Goal: Answer question/provide support: Share knowledge or assist other users

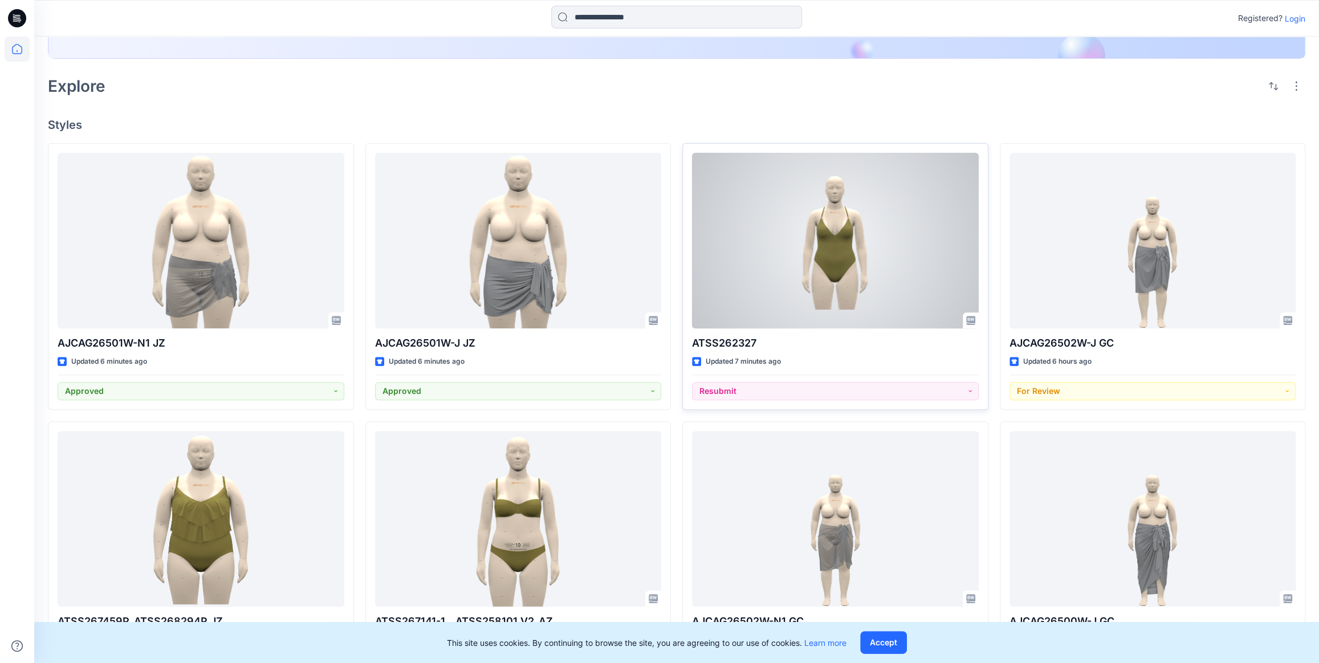
scroll to position [259, 0]
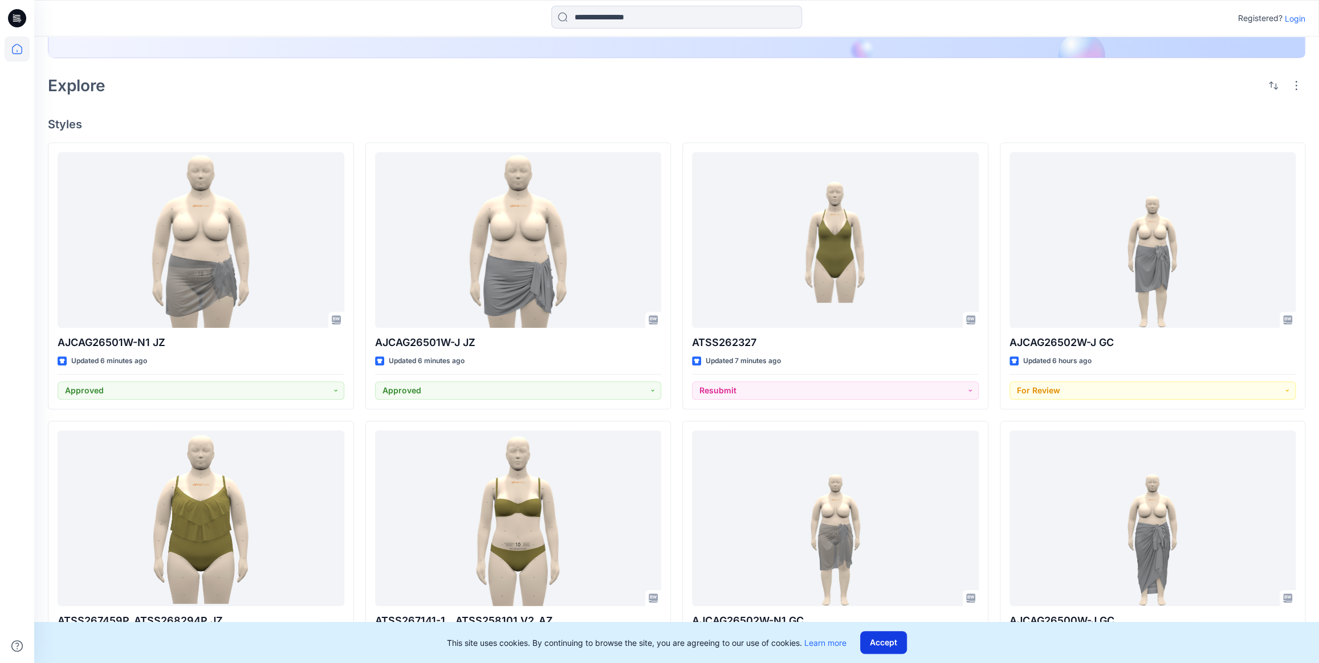
click at [882, 645] on button "Accept" at bounding box center [883, 642] width 47 height 23
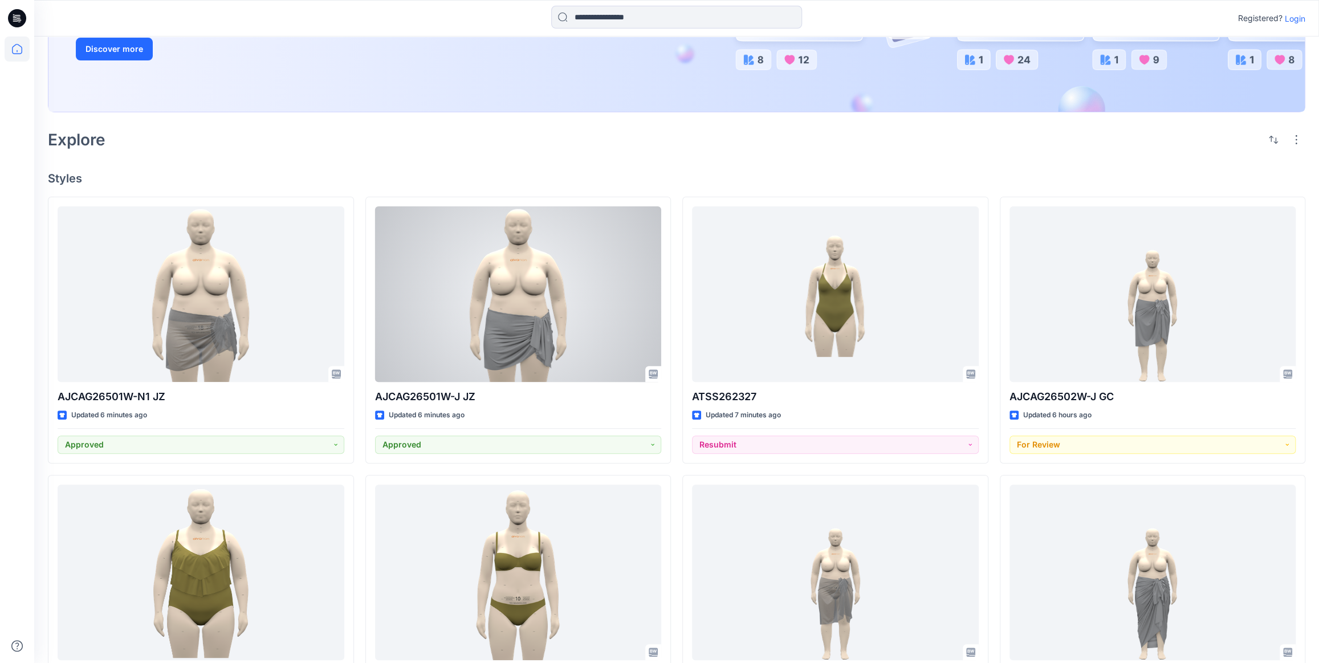
scroll to position [103, 0]
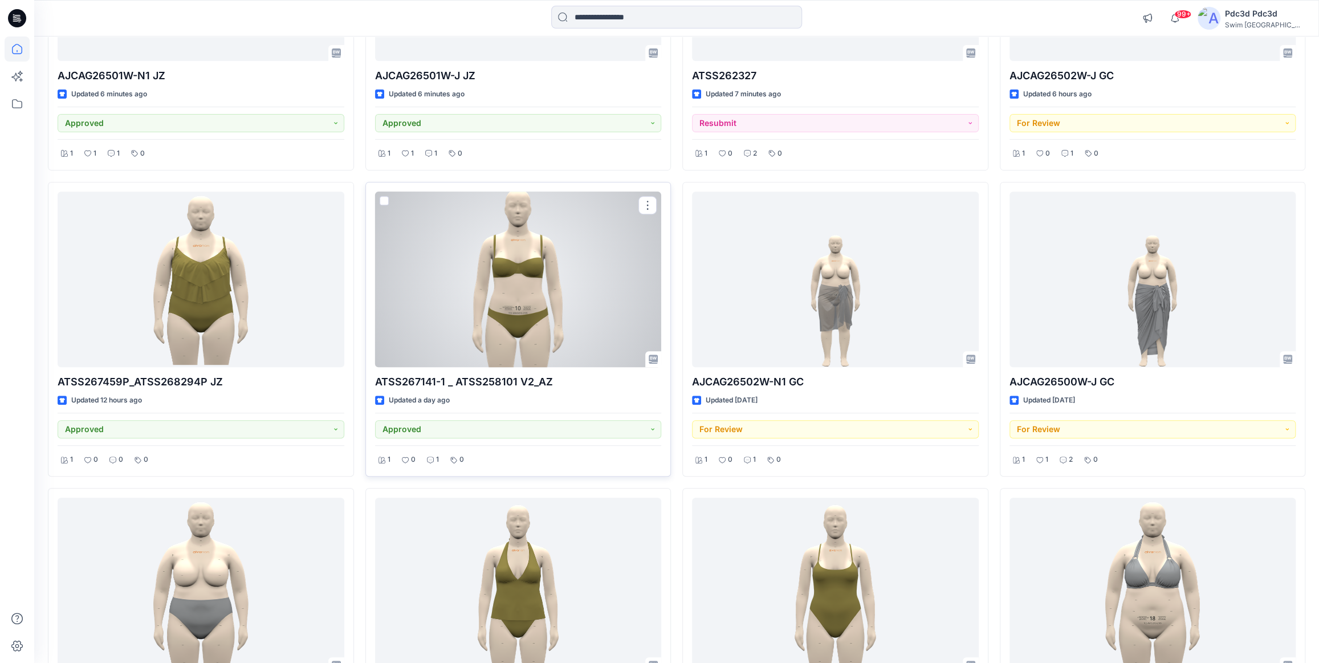
scroll to position [311, 0]
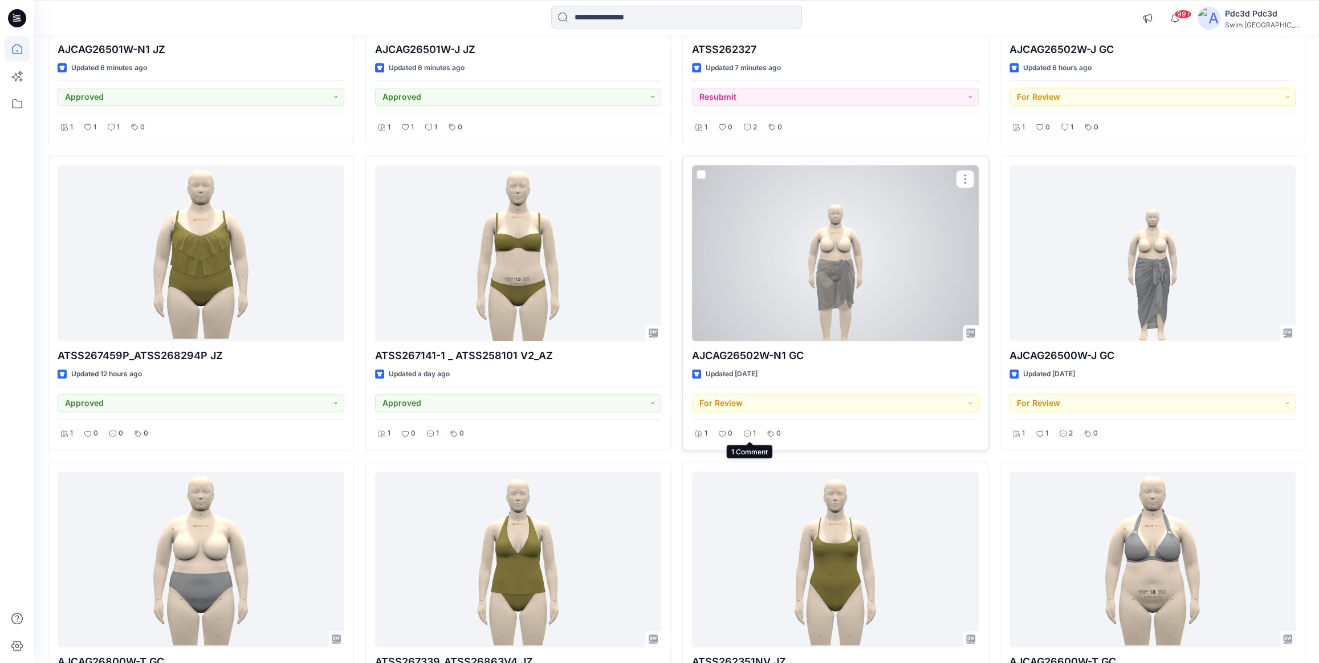
click at [749, 432] on icon at bounding box center [747, 433] width 7 height 7
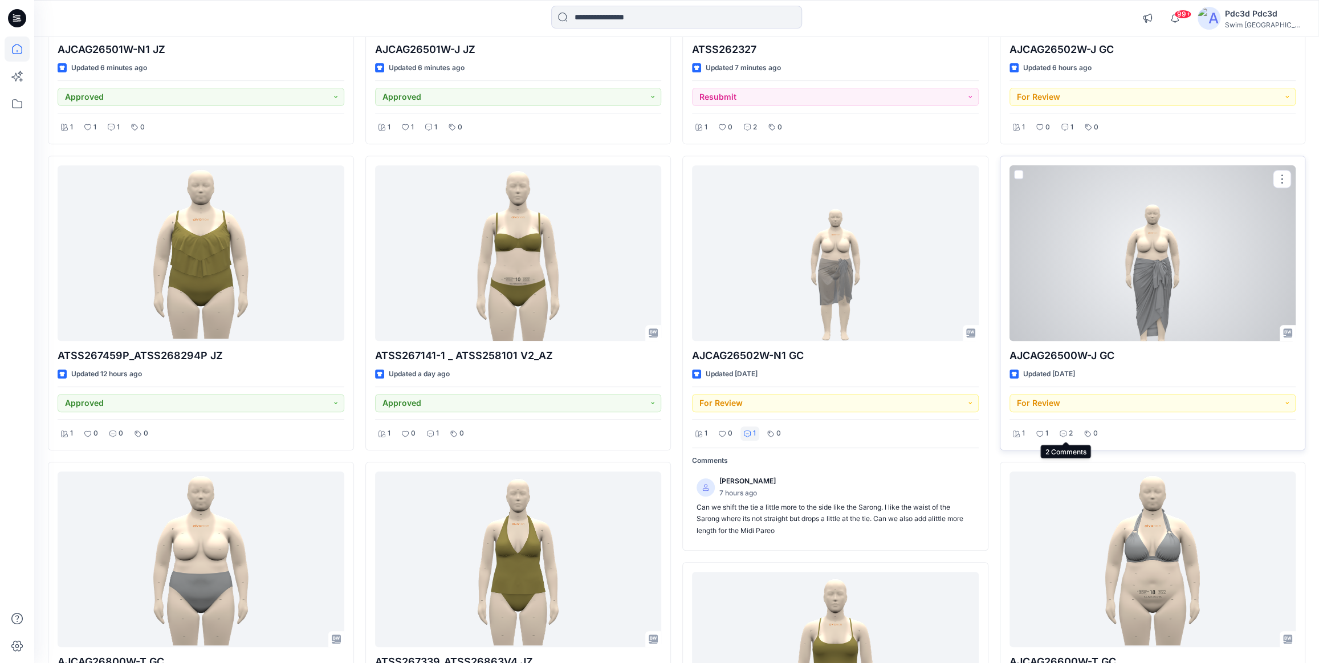
click at [1067, 430] on div "2" at bounding box center [1067, 433] width 20 height 14
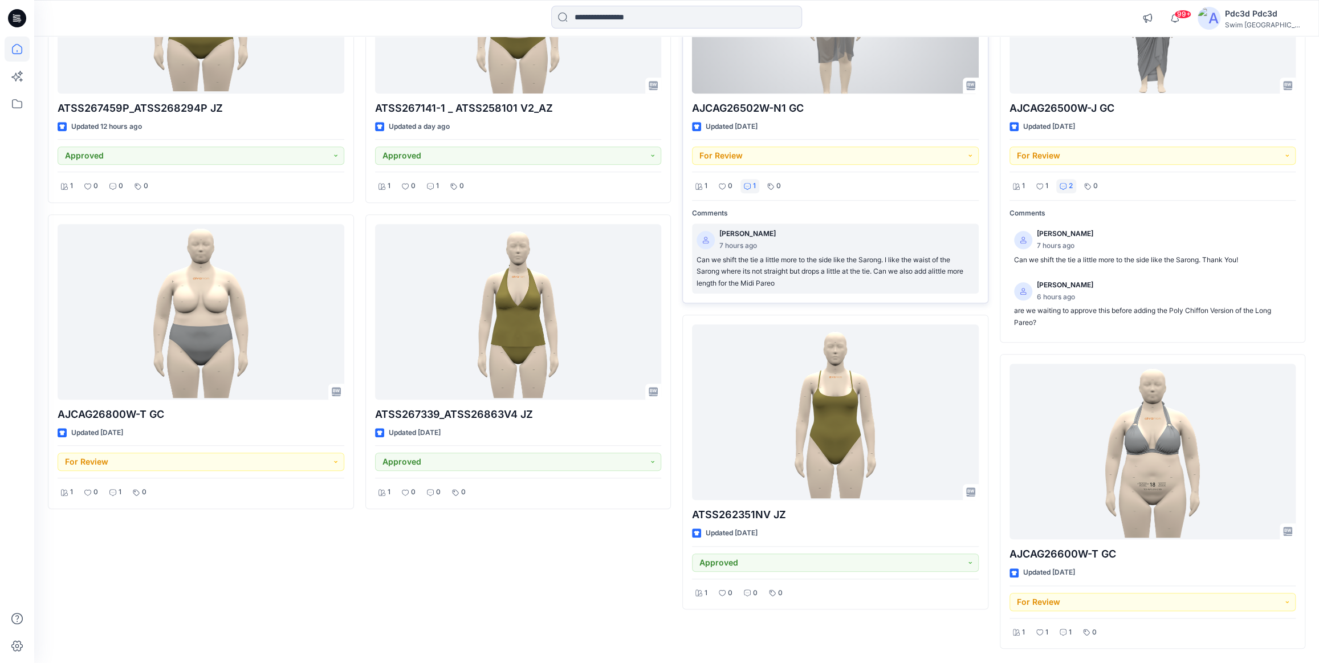
scroll to position [570, 0]
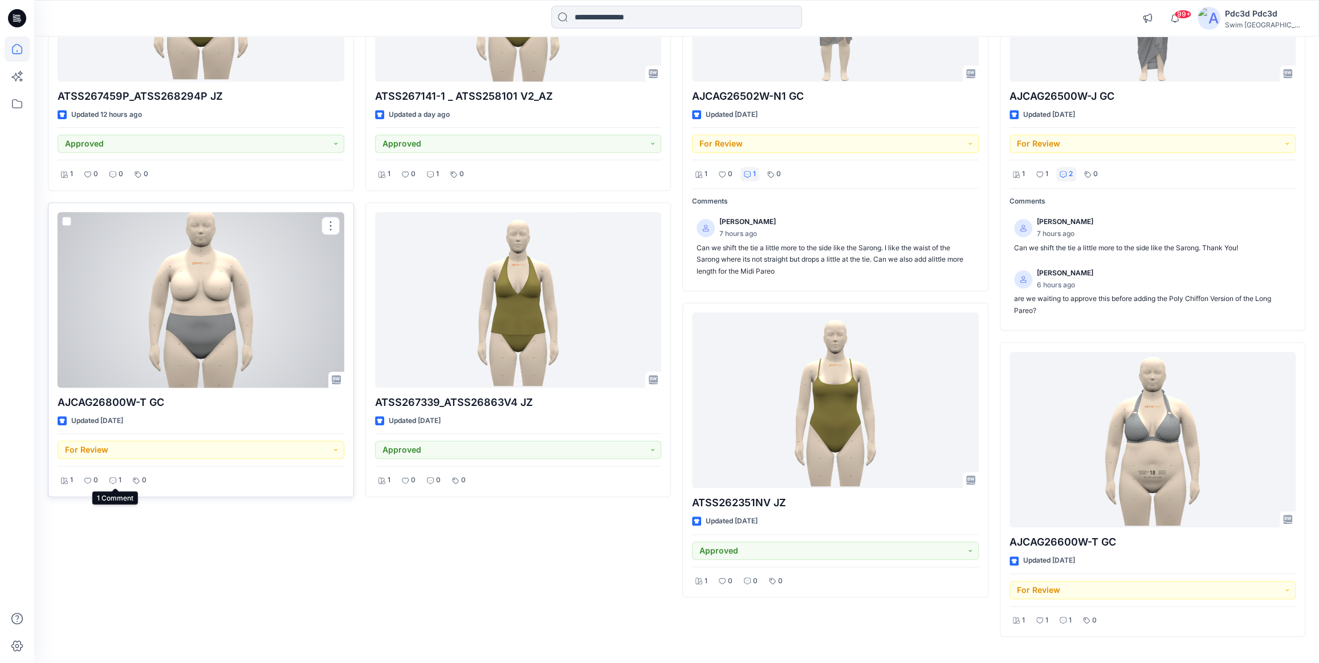
click at [115, 484] on div "1" at bounding box center [115, 480] width 19 height 14
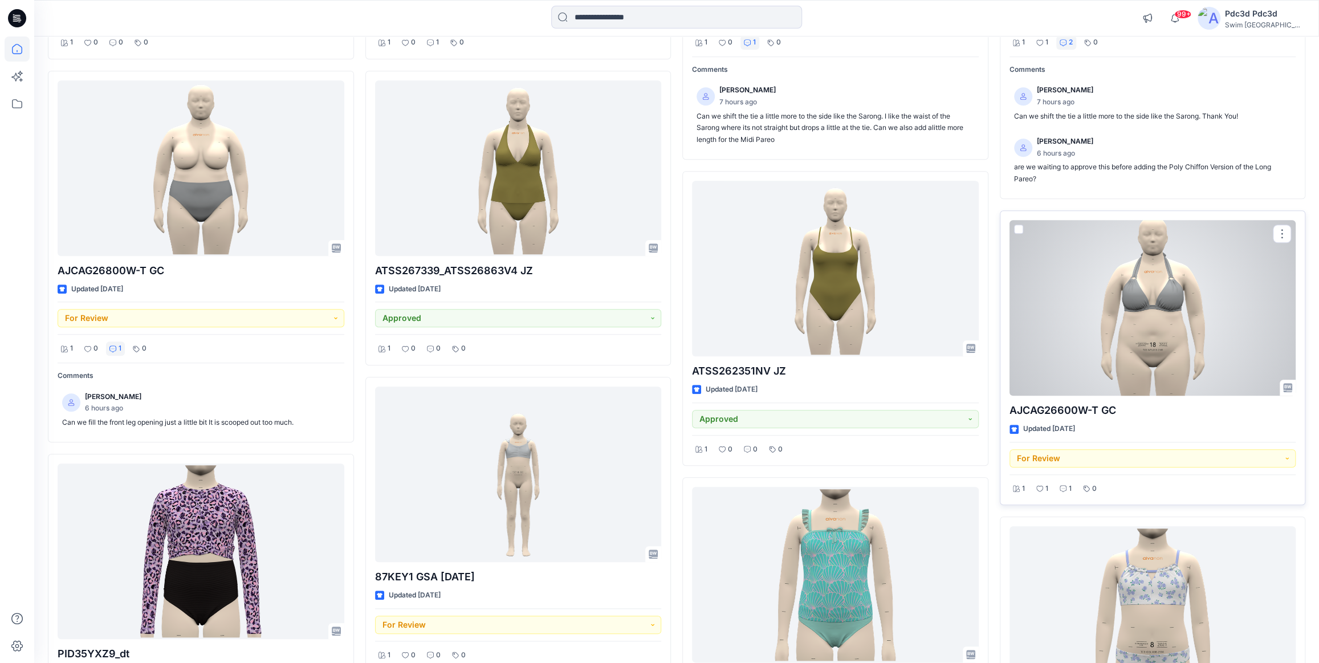
scroll to position [701, 0]
click at [1064, 488] on icon at bounding box center [1063, 489] width 7 height 7
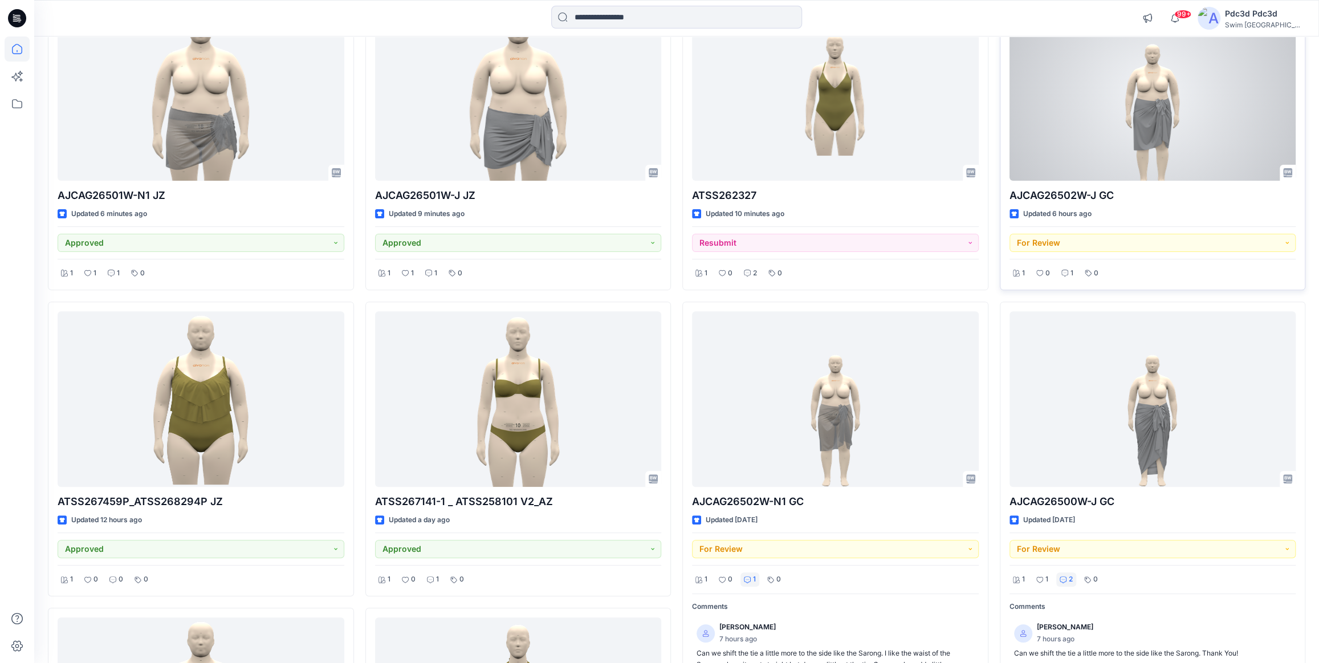
scroll to position [183, 0]
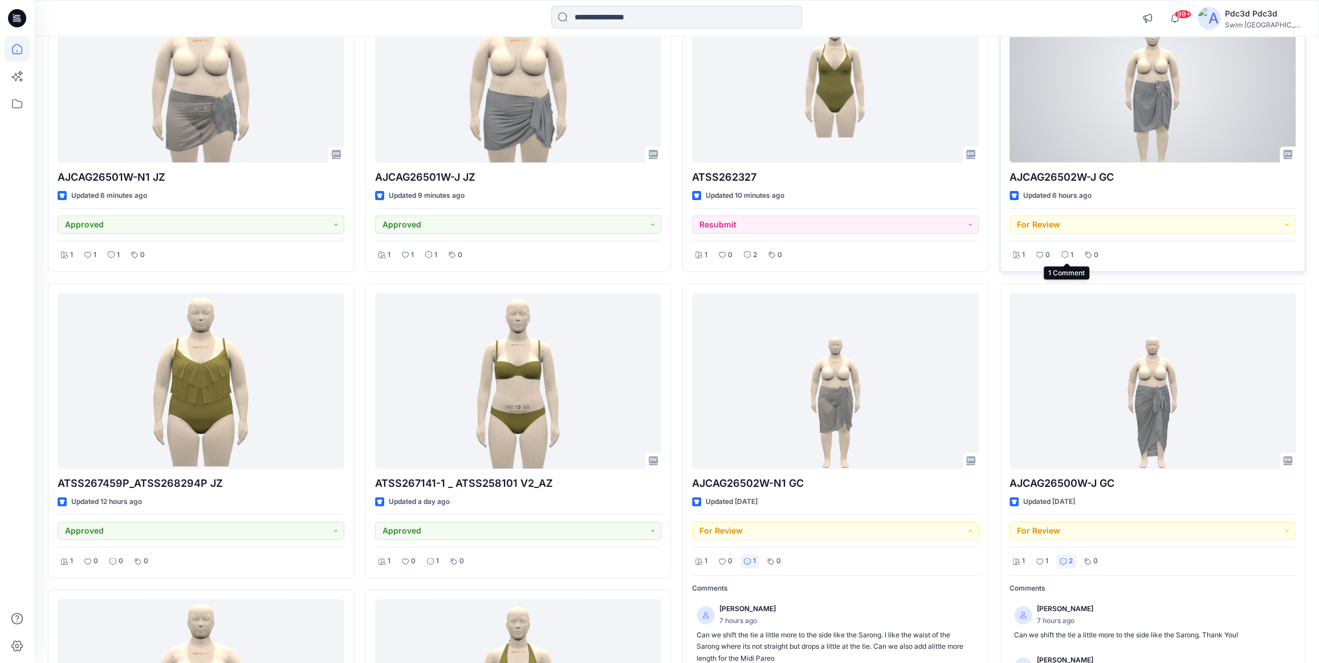
click at [1066, 259] on div "1" at bounding box center [1067, 255] width 19 height 14
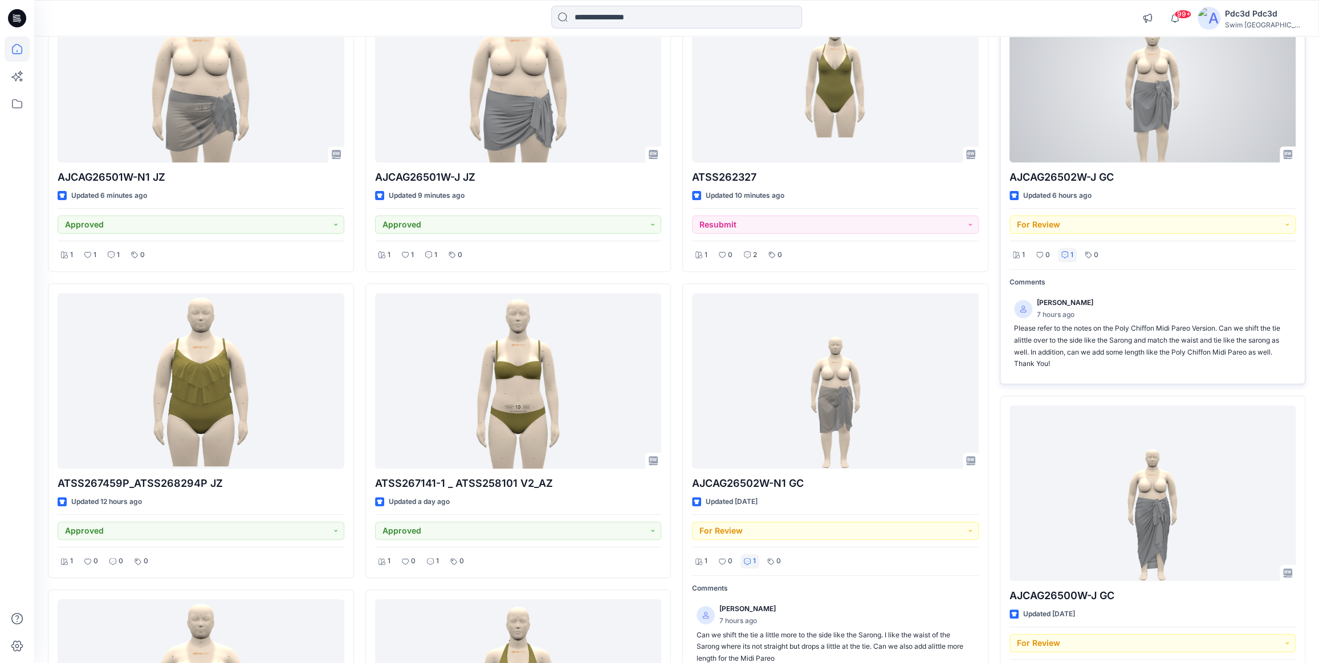
click at [1117, 122] on div at bounding box center [1153, 75] width 287 height 176
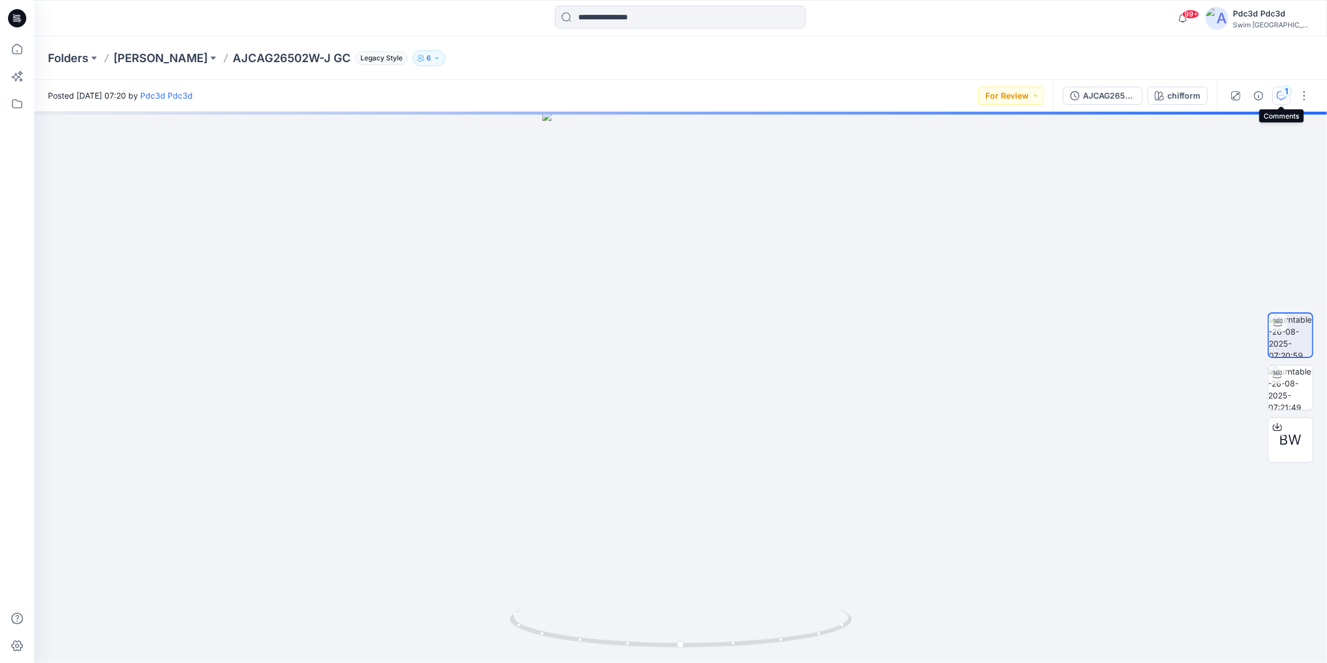
click at [1277, 97] on icon "button" at bounding box center [1281, 95] width 9 height 9
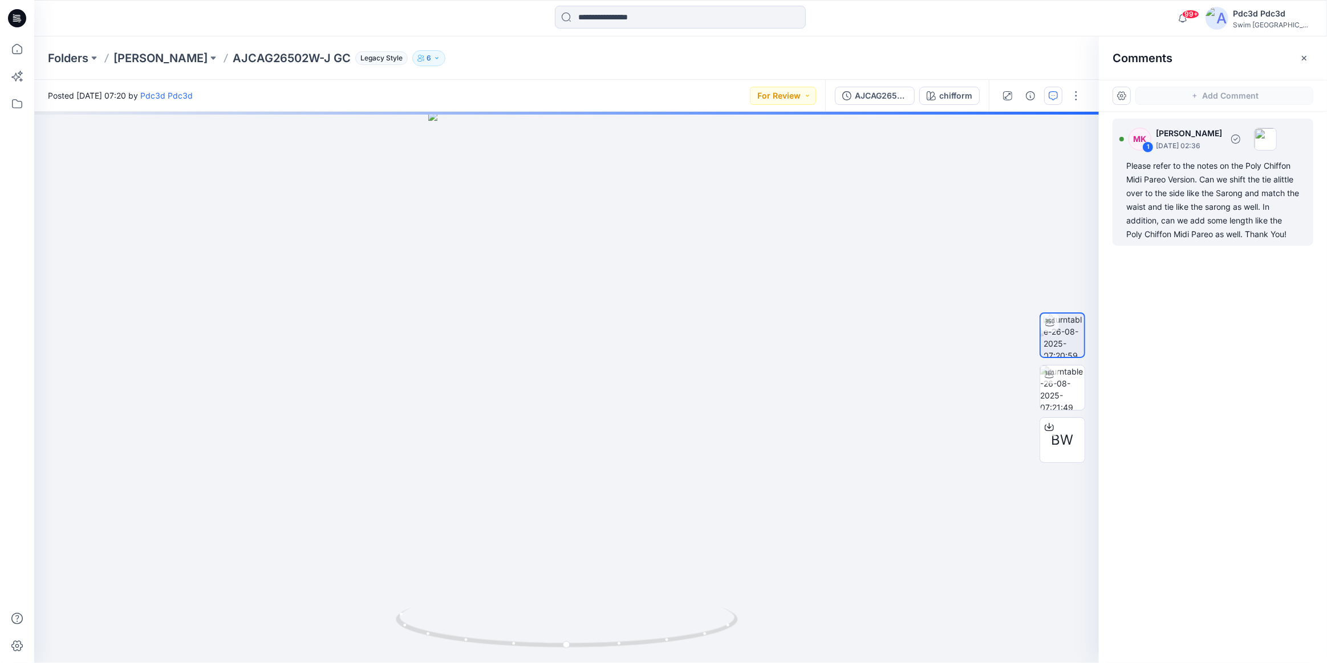
click at [1212, 205] on div "Please refer to the notes on the Poly Chiffon Midi Pareo Version. Can we shift …" at bounding box center [1212, 200] width 173 height 82
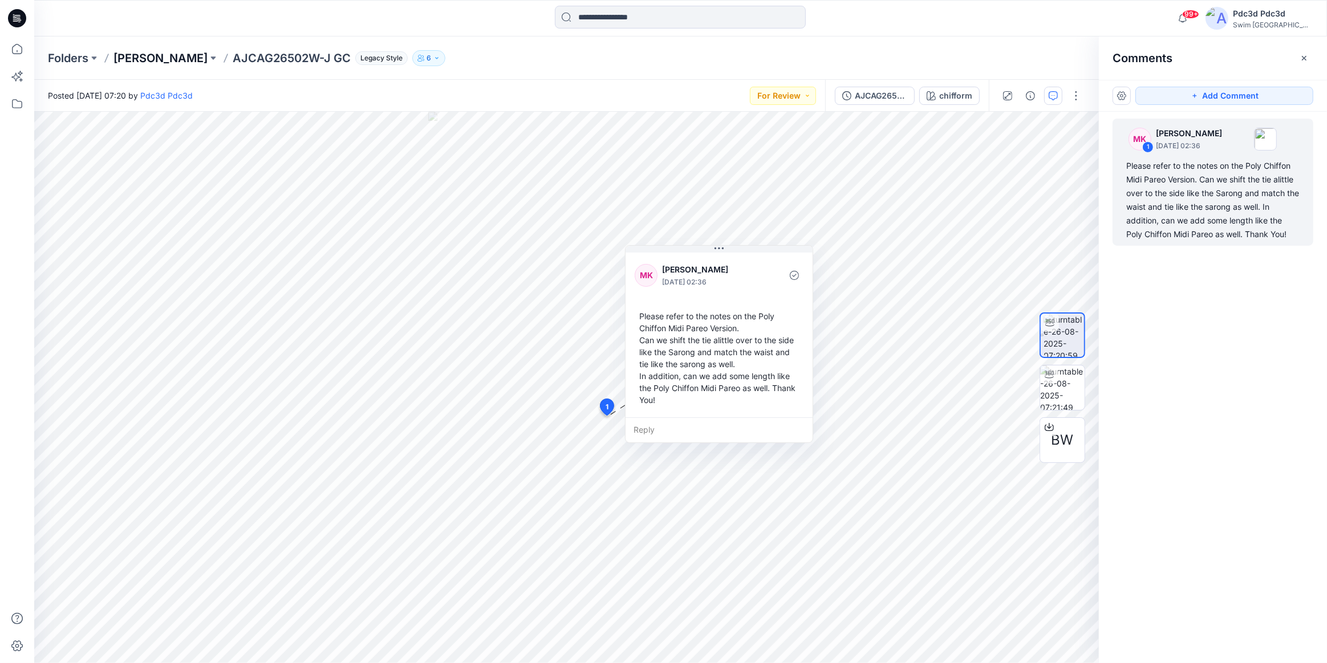
click at [181, 57] on p "Ashley Graham" at bounding box center [160, 58] width 94 height 16
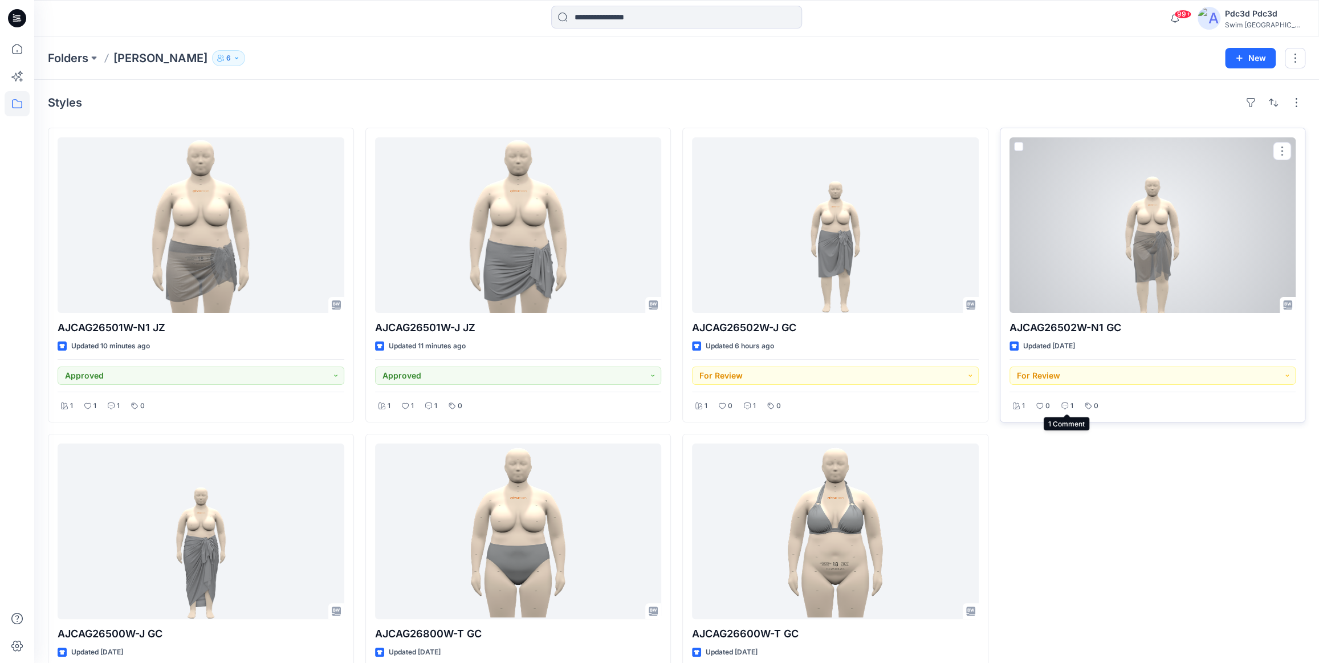
click at [1066, 405] on icon at bounding box center [1065, 406] width 7 height 7
click at [1111, 231] on div at bounding box center [1153, 225] width 287 height 176
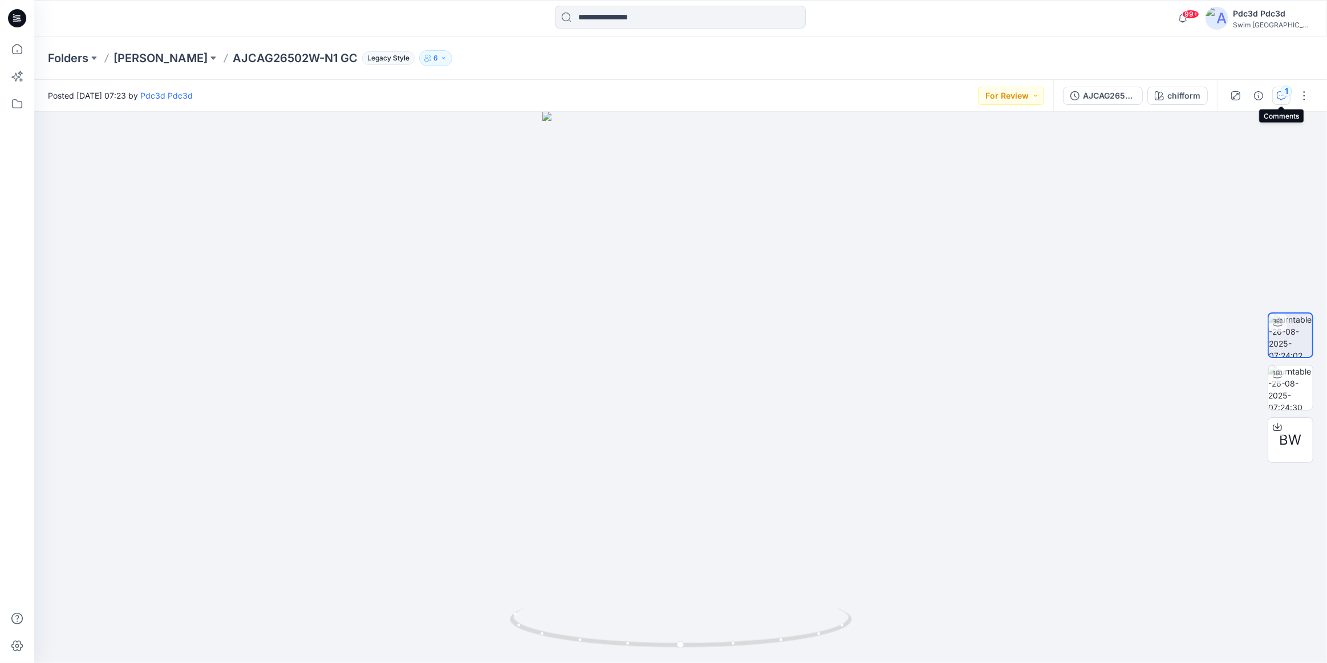
drag, startPoint x: 1279, startPoint y: 97, endPoint x: 1276, endPoint y: 104, distance: 7.4
click at [1279, 97] on icon "button" at bounding box center [1281, 95] width 9 height 9
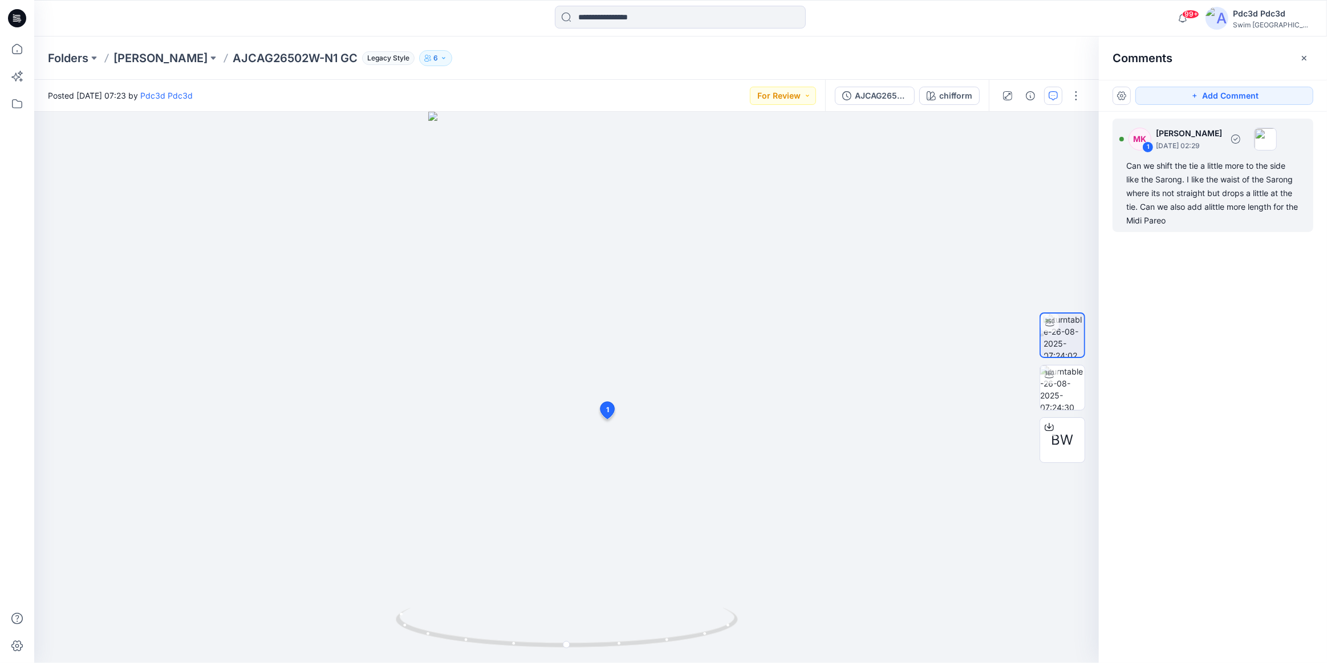
click at [1176, 194] on div "Can we shift the tie a little more to the side like the Sarong. I like the wais…" at bounding box center [1212, 193] width 173 height 68
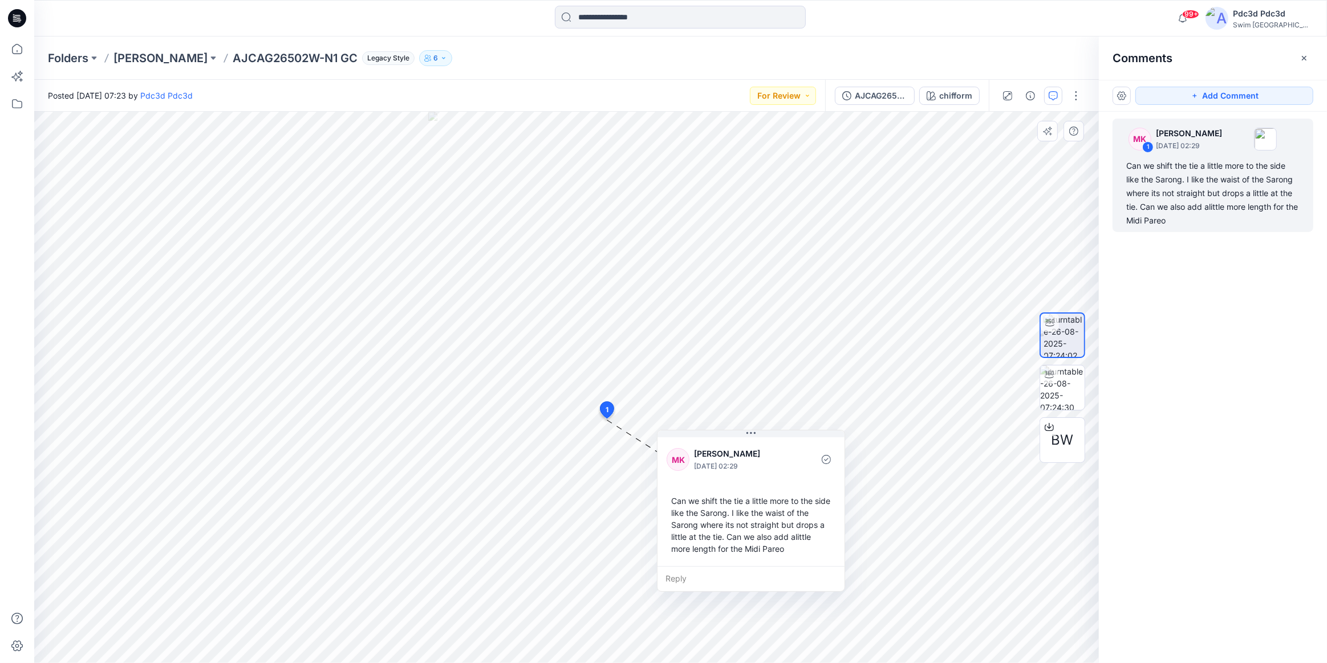
click at [749, 513] on div "Can we shift the tie a little more to the side like the Sarong. I like the wais…" at bounding box center [751, 524] width 169 height 69
drag, startPoint x: 749, startPoint y: 513, endPoint x: 723, endPoint y: 539, distance: 36.7
click at [723, 539] on div "Can we shift the tie a little more to the side like the Sarong. I like the wais…" at bounding box center [751, 524] width 169 height 69
copy div "I like the waist of the Sarong where its not straight but drops a little at the…"
click at [817, 541] on div "Can we shift the tie a little more to the side like the Sarong. I like the wais…" at bounding box center [751, 524] width 169 height 69
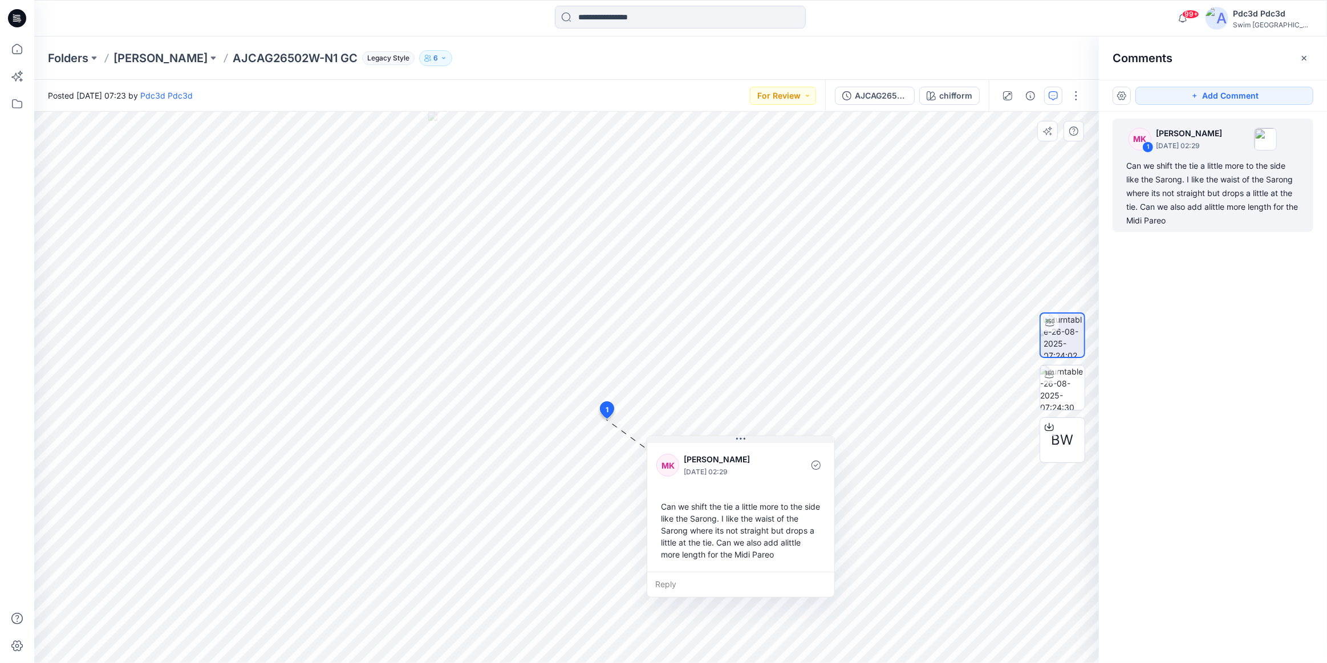
drag, startPoint x: 786, startPoint y: 551, endPoint x: 776, endPoint y: 556, distance: 11.7
click at [776, 556] on div "Can we shift the tie a little more to the side like the Sarong. I like the wais…" at bounding box center [740, 530] width 169 height 69
click at [661, 505] on div "Can we shift the tie a little more to the side like the Sarong. I like the wais…" at bounding box center [740, 530] width 169 height 69
drag, startPoint x: 661, startPoint y: 505, endPoint x: 773, endPoint y: 556, distance: 122.7
click at [773, 556] on div "Can we shift the tie a little more to the side like the Sarong. I like the wais…" at bounding box center [740, 530] width 169 height 69
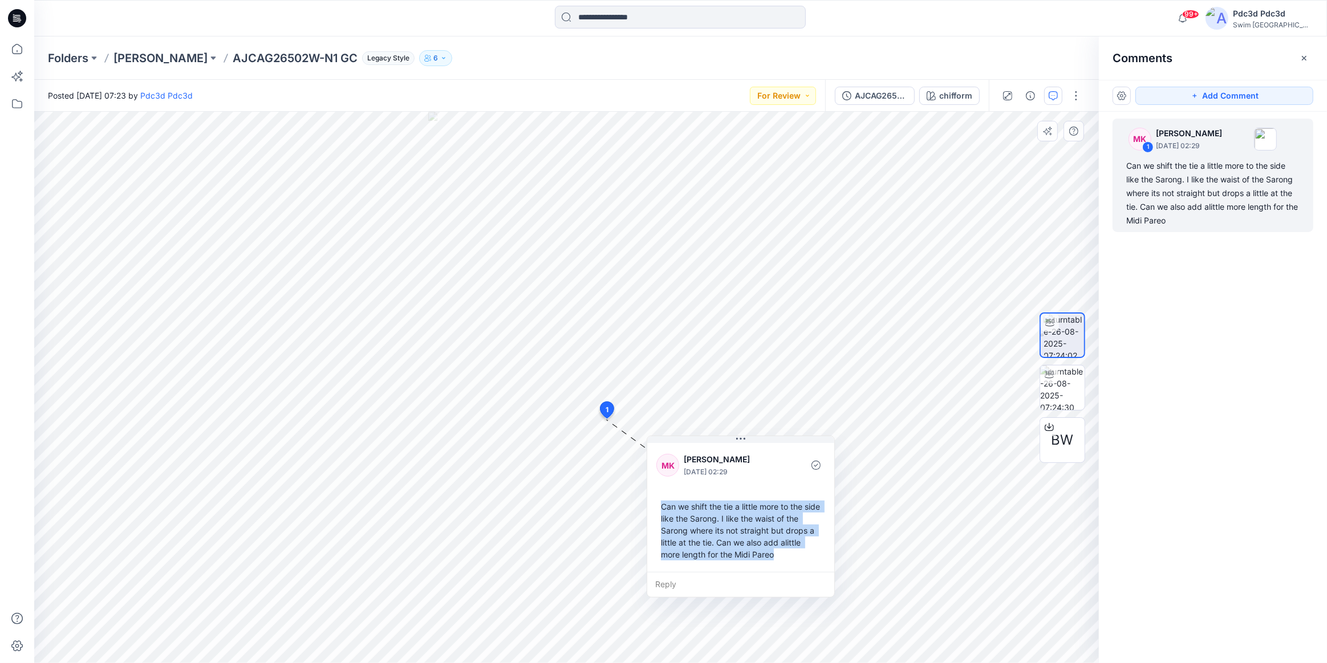
copy div "Can we shift the tie a little more to the side like the Sarong. I like the wais…"
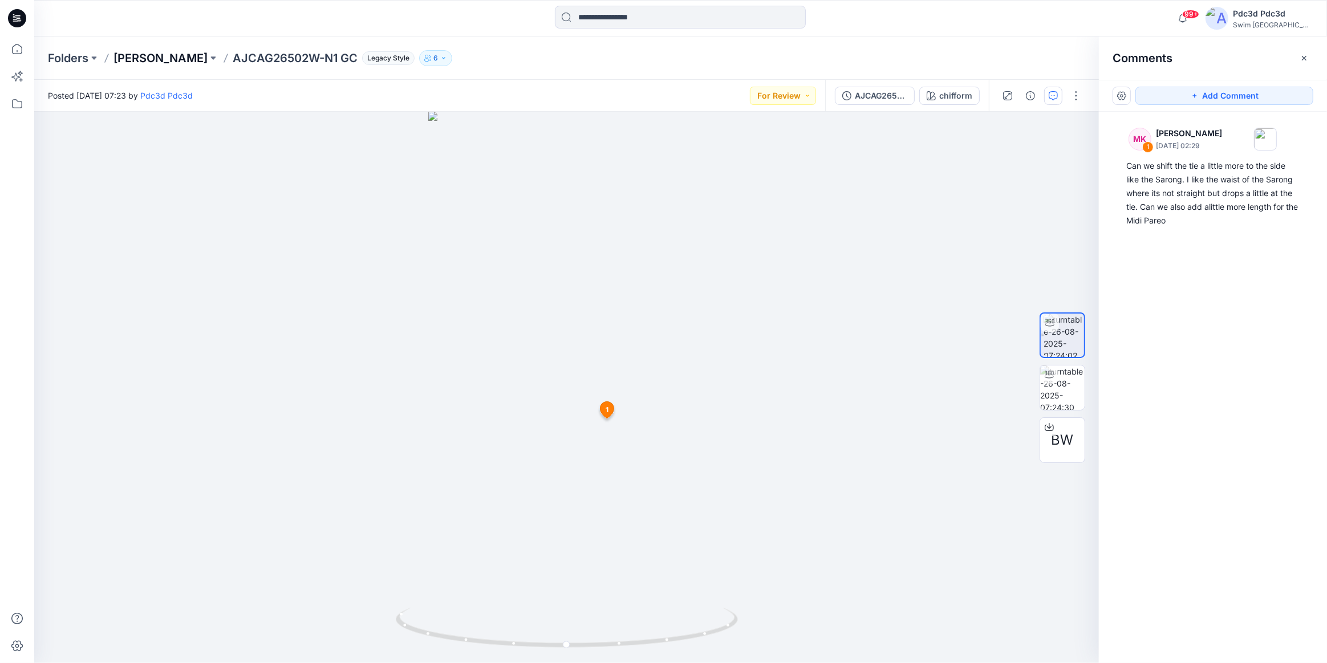
click at [171, 59] on p "Ashley Graham" at bounding box center [160, 58] width 94 height 16
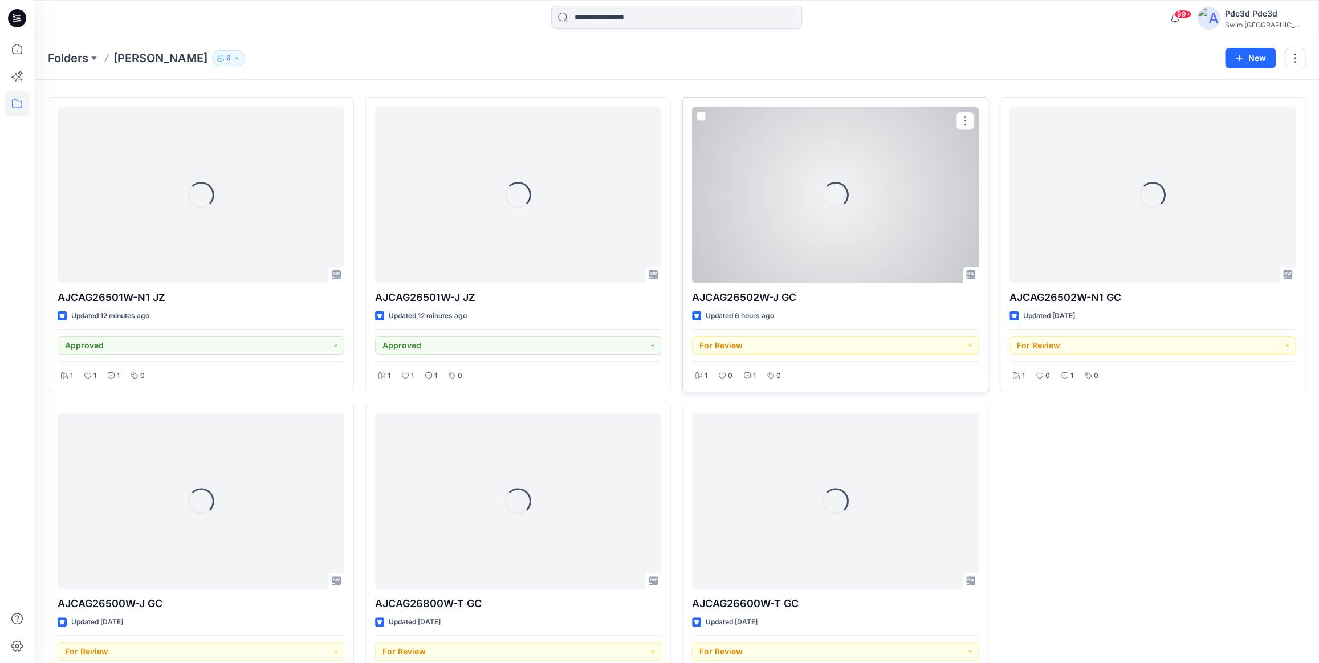
scroll to position [79, 0]
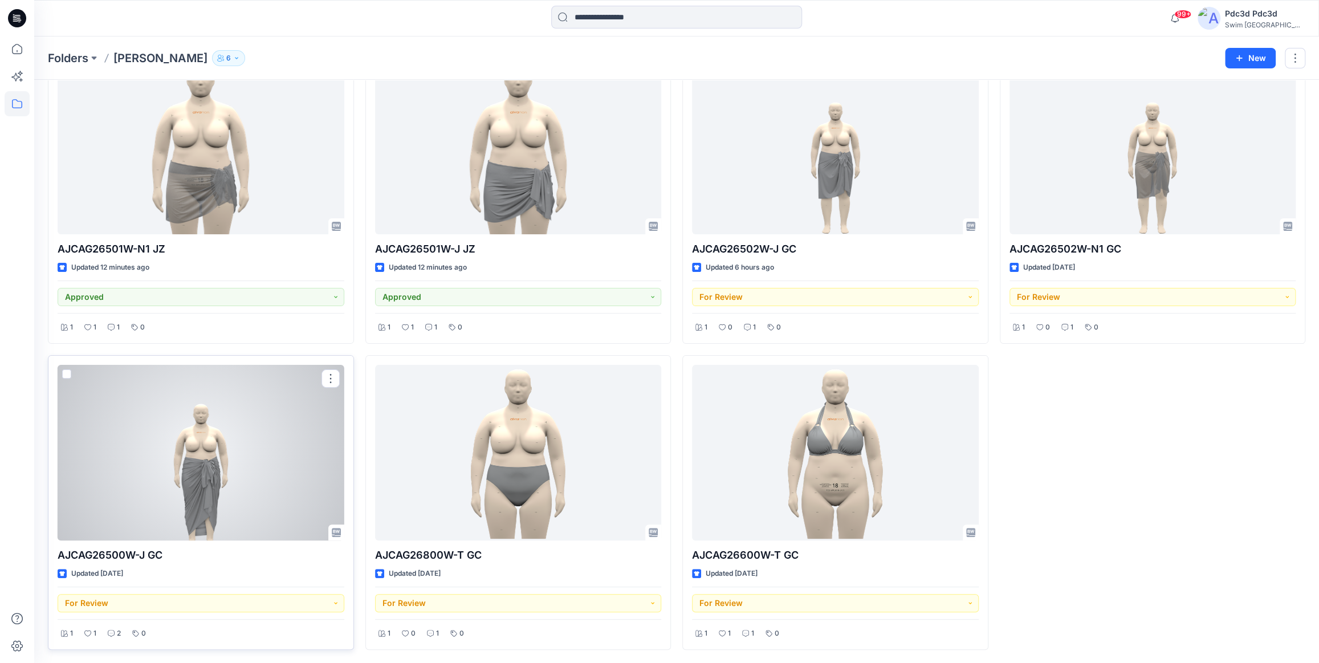
click at [239, 432] on div at bounding box center [201, 453] width 287 height 176
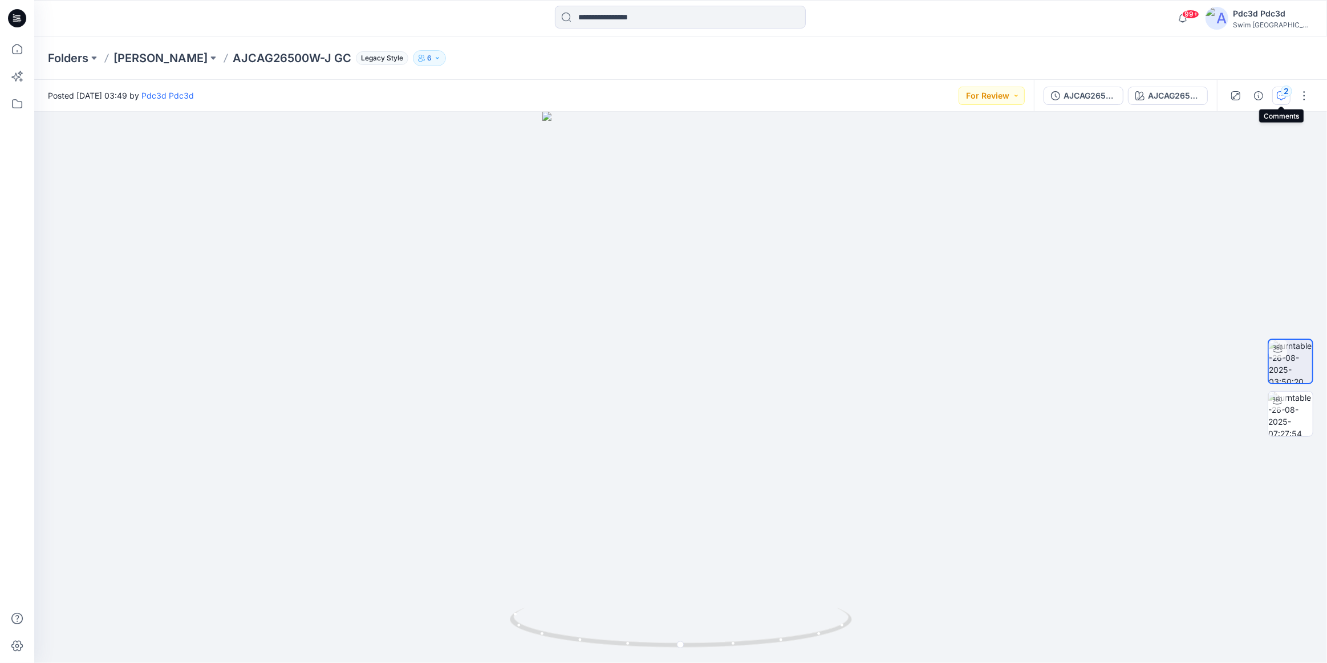
drag, startPoint x: 1274, startPoint y: 95, endPoint x: 1271, endPoint y: 123, distance: 28.7
click at [1274, 96] on button "2" at bounding box center [1281, 96] width 18 height 18
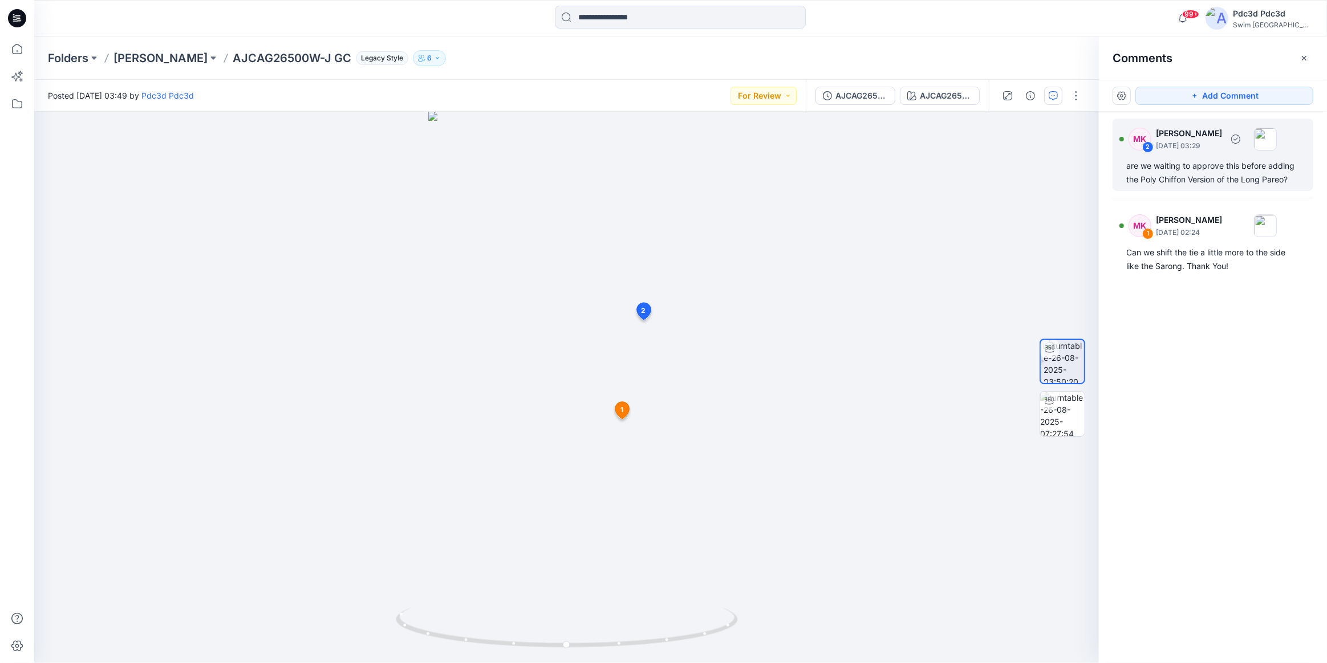
click at [1177, 177] on div "are we waiting to approve this before adding the Poly Chiffon Version of the Lo…" at bounding box center [1212, 172] width 173 height 27
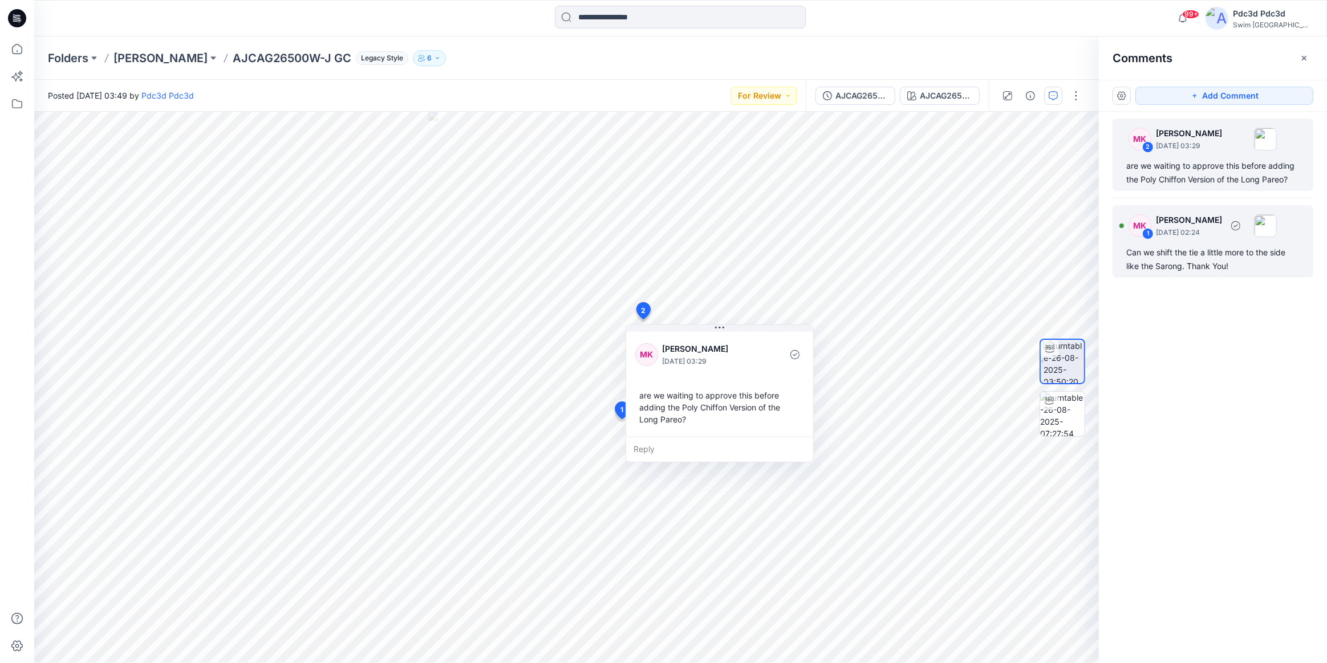
click at [1173, 255] on div "Can we shift the tie a little more to the side like the Sarong. Thank You!" at bounding box center [1212, 259] width 173 height 27
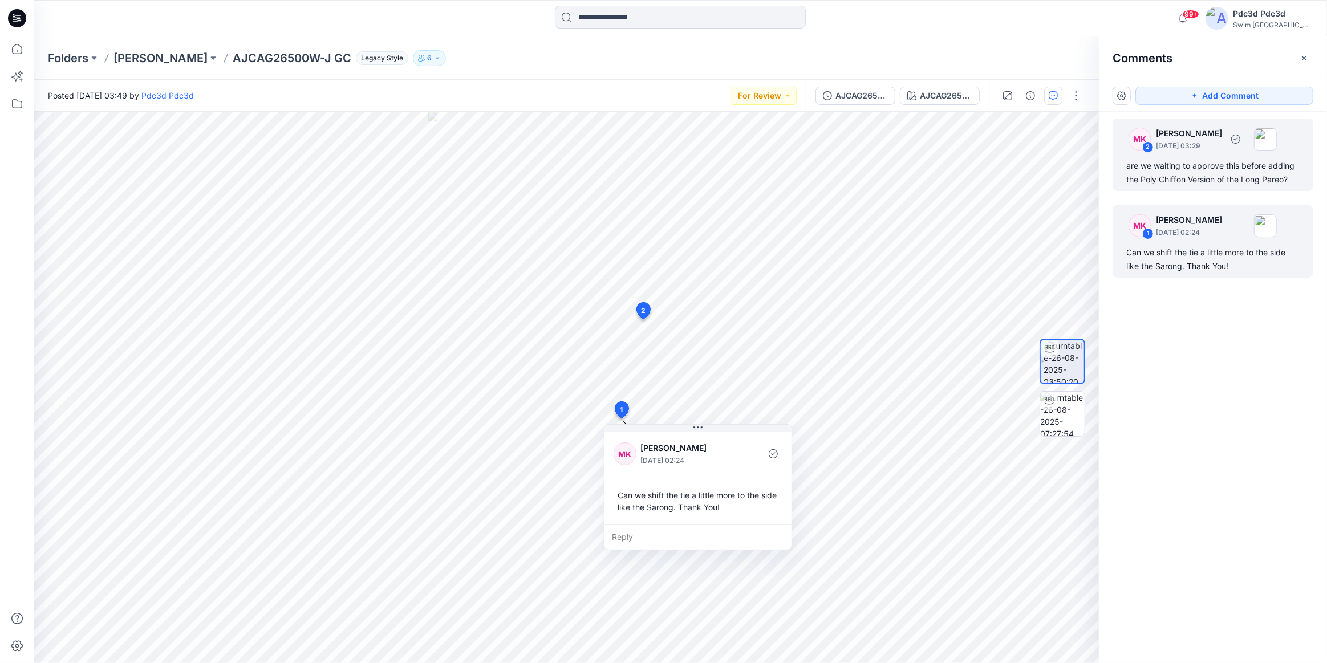
click at [1242, 161] on div "are we waiting to approve this before adding the Poly Chiffon Version of the Lo…" at bounding box center [1212, 172] width 173 height 27
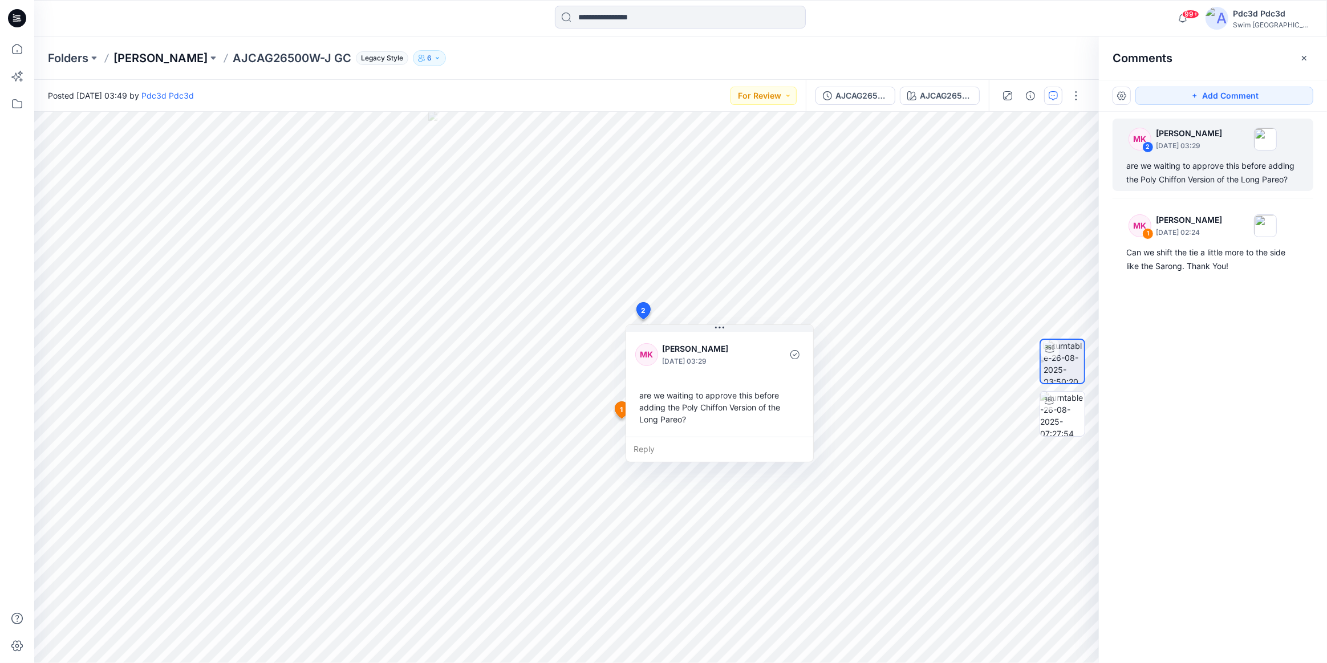
click at [179, 58] on p "Ashley Graham" at bounding box center [160, 58] width 94 height 16
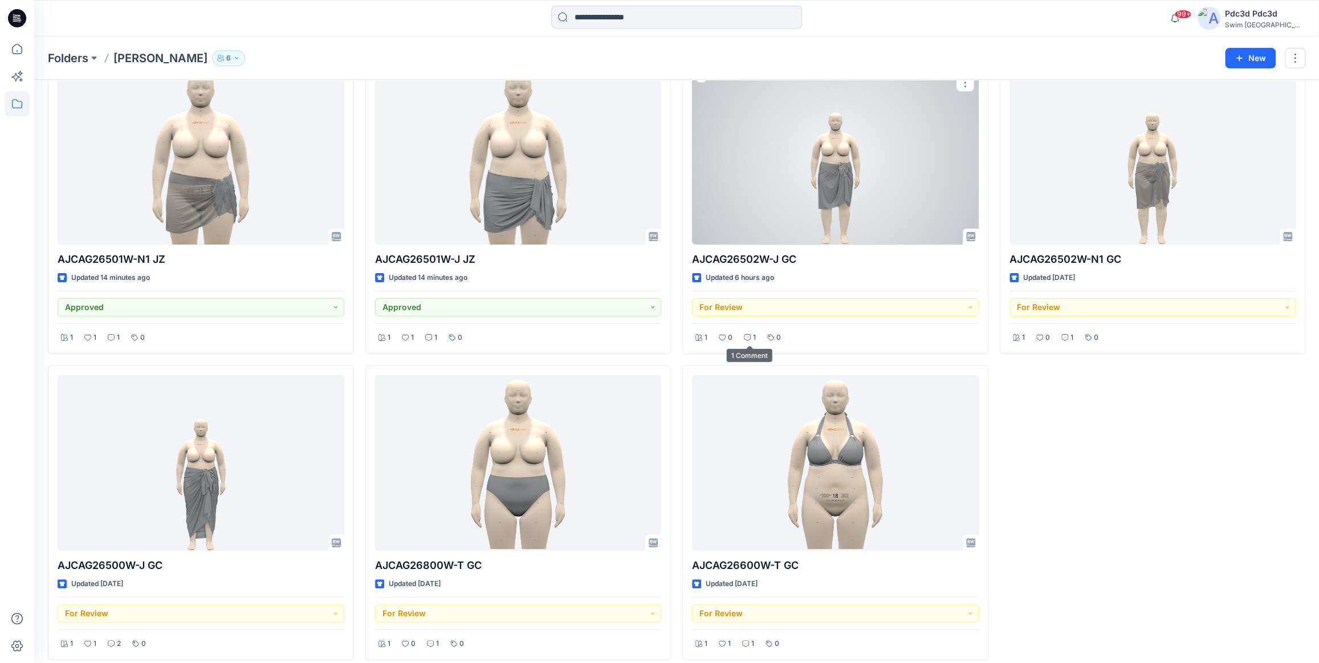
scroll to position [79, 0]
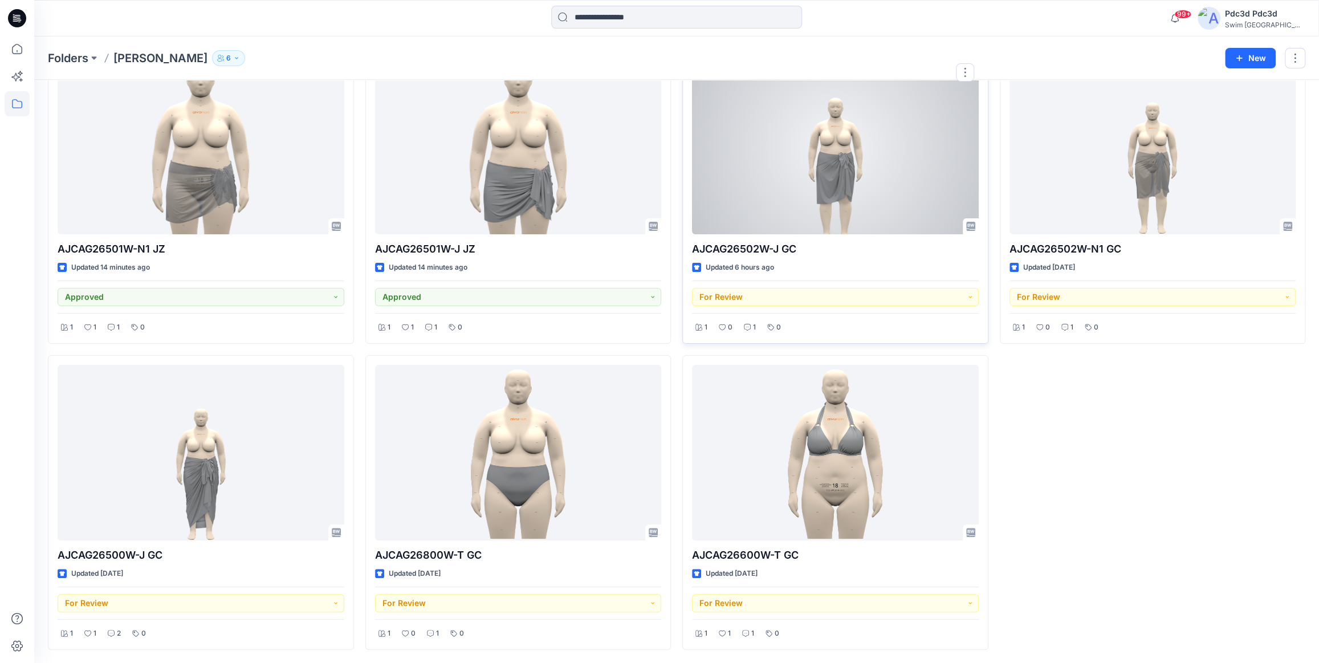
click at [692, 252] on p "AJCAG26502W-J GC" at bounding box center [835, 249] width 287 height 16
click at [848, 297] on button "For Review" at bounding box center [835, 297] width 287 height 18
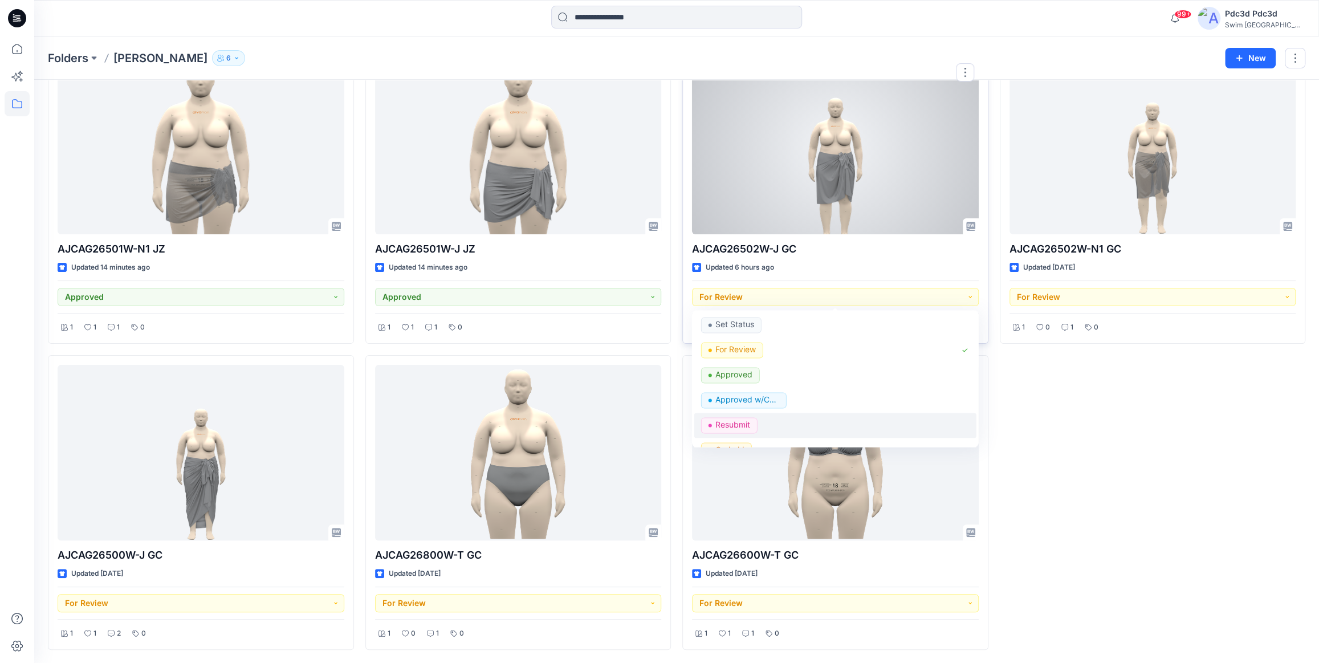
click at [786, 422] on div "Resubmit" at bounding box center [835, 425] width 269 height 16
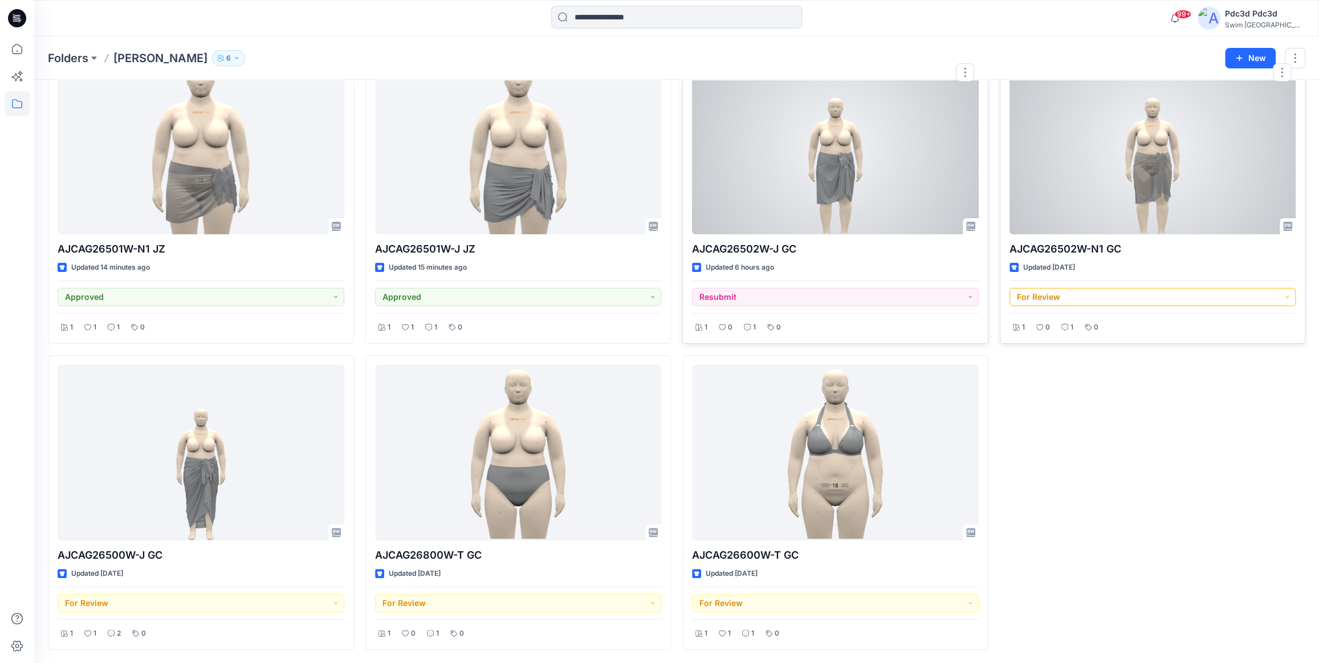
click at [1123, 302] on button "For Review" at bounding box center [1153, 297] width 287 height 18
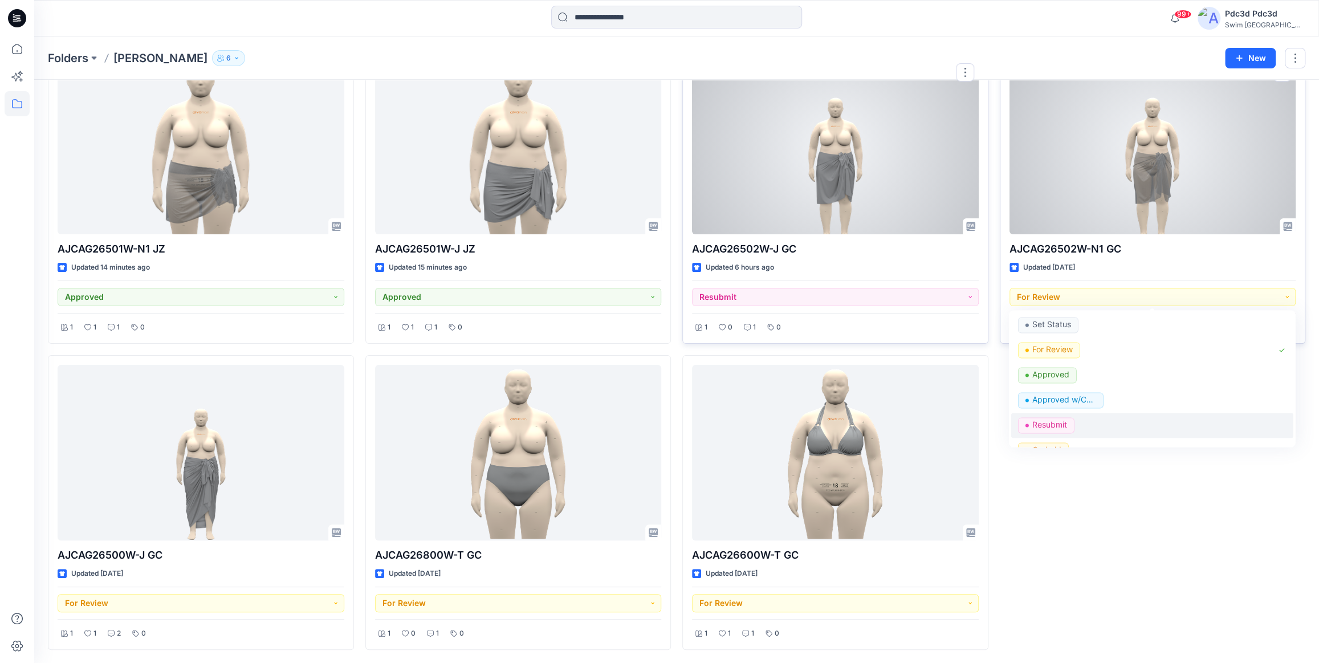
click at [1067, 424] on span "Resubmit" at bounding box center [1046, 425] width 56 height 16
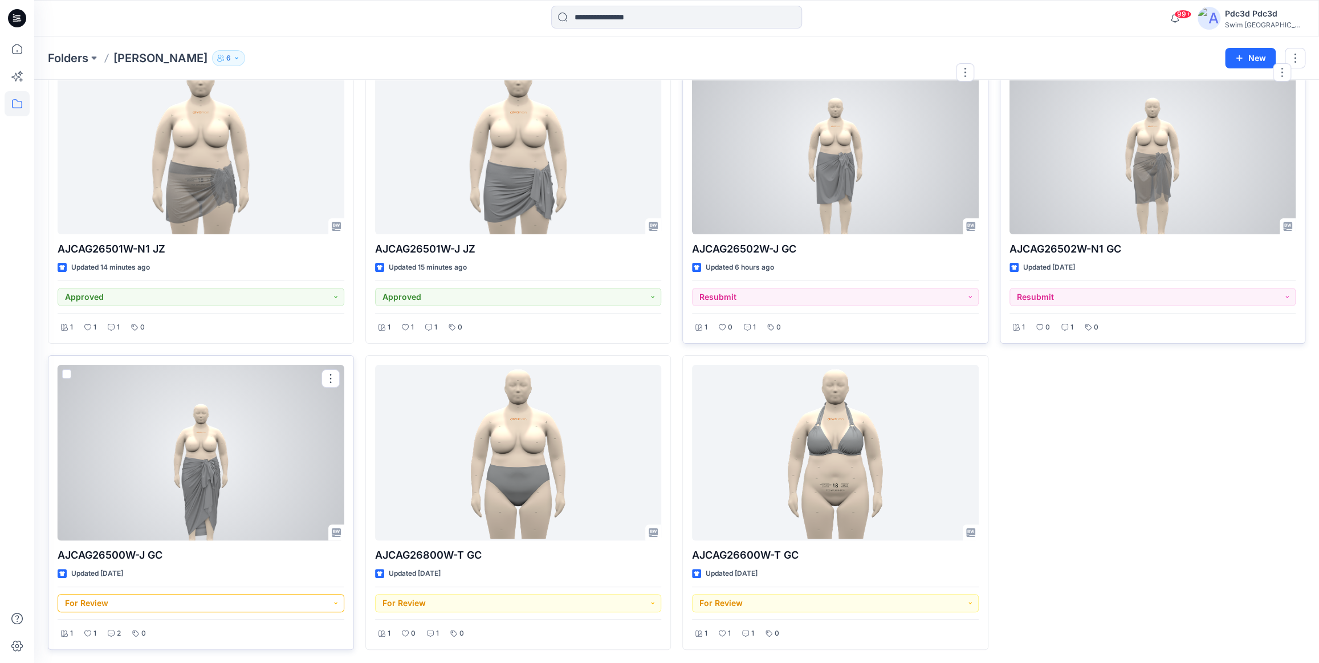
click at [222, 605] on button "For Review" at bounding box center [201, 603] width 287 height 18
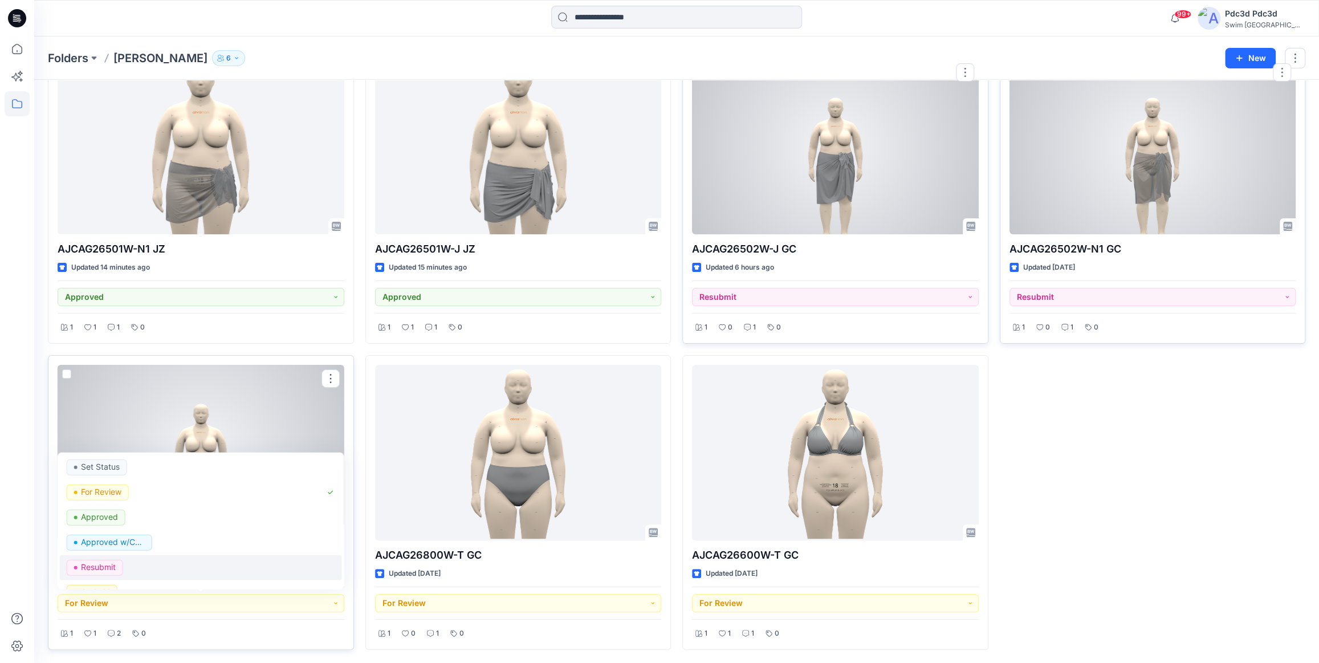
click at [164, 567] on div "Resubmit" at bounding box center [201, 568] width 269 height 16
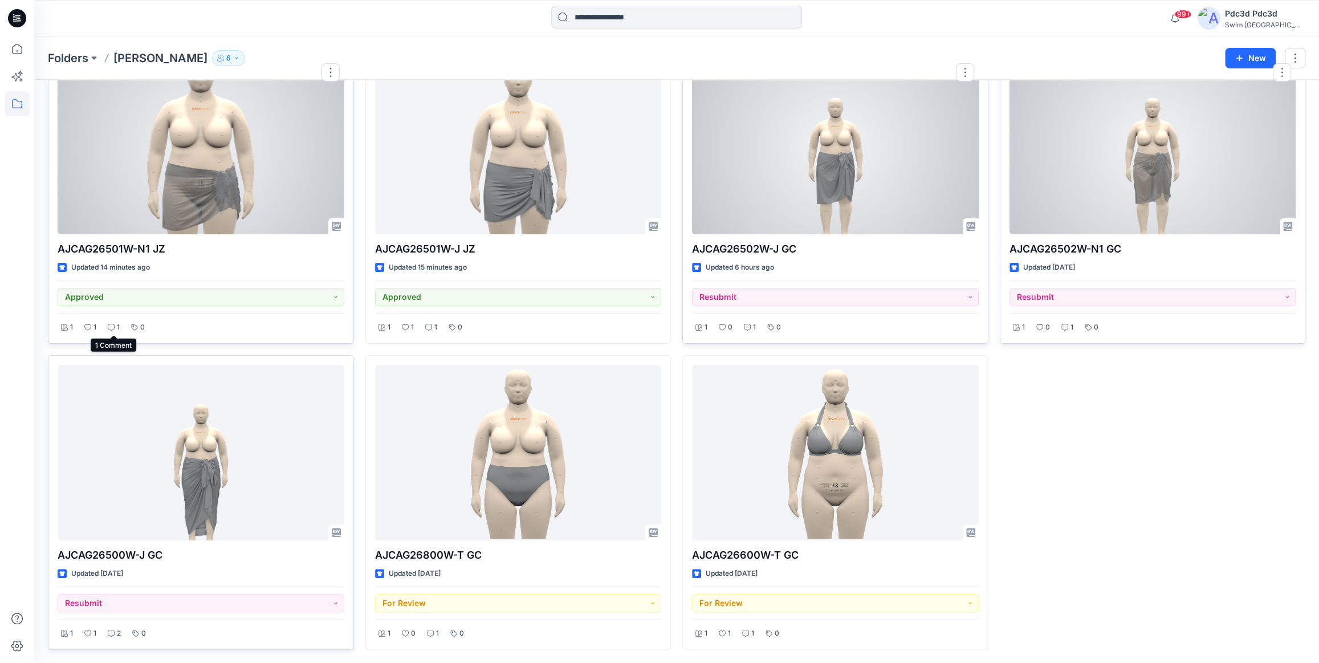
click at [110, 327] on icon at bounding box center [111, 327] width 7 height 7
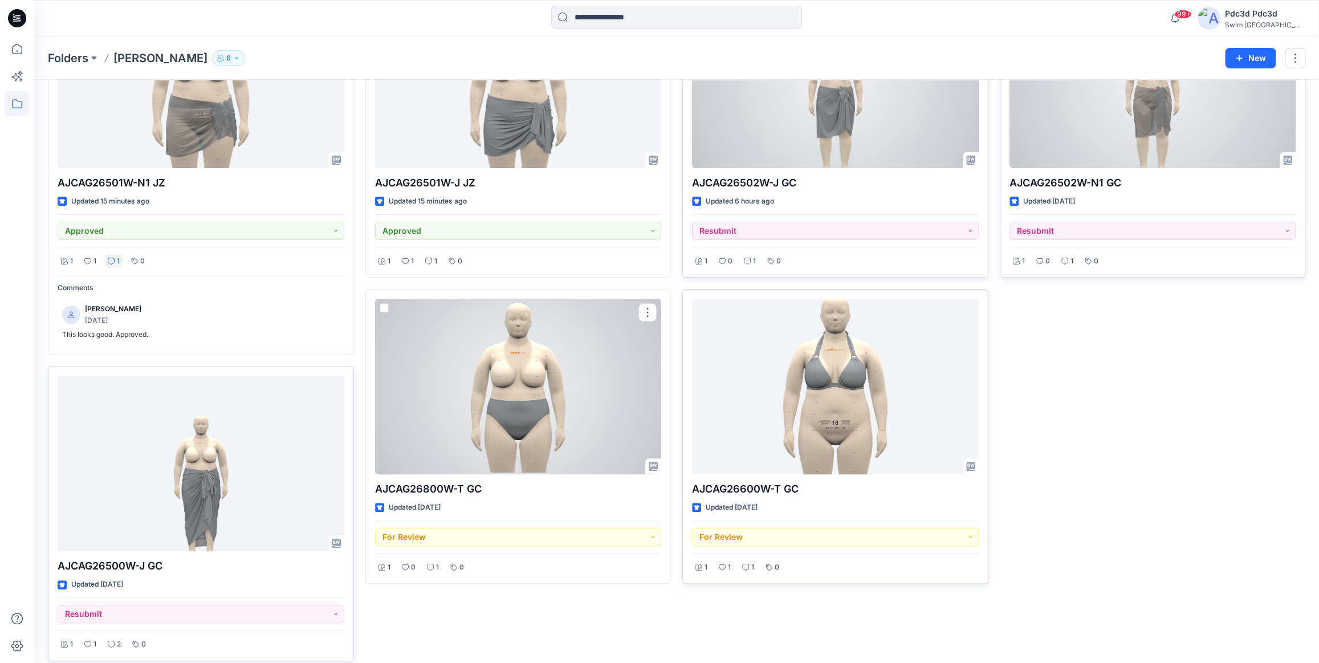
scroll to position [156, 0]
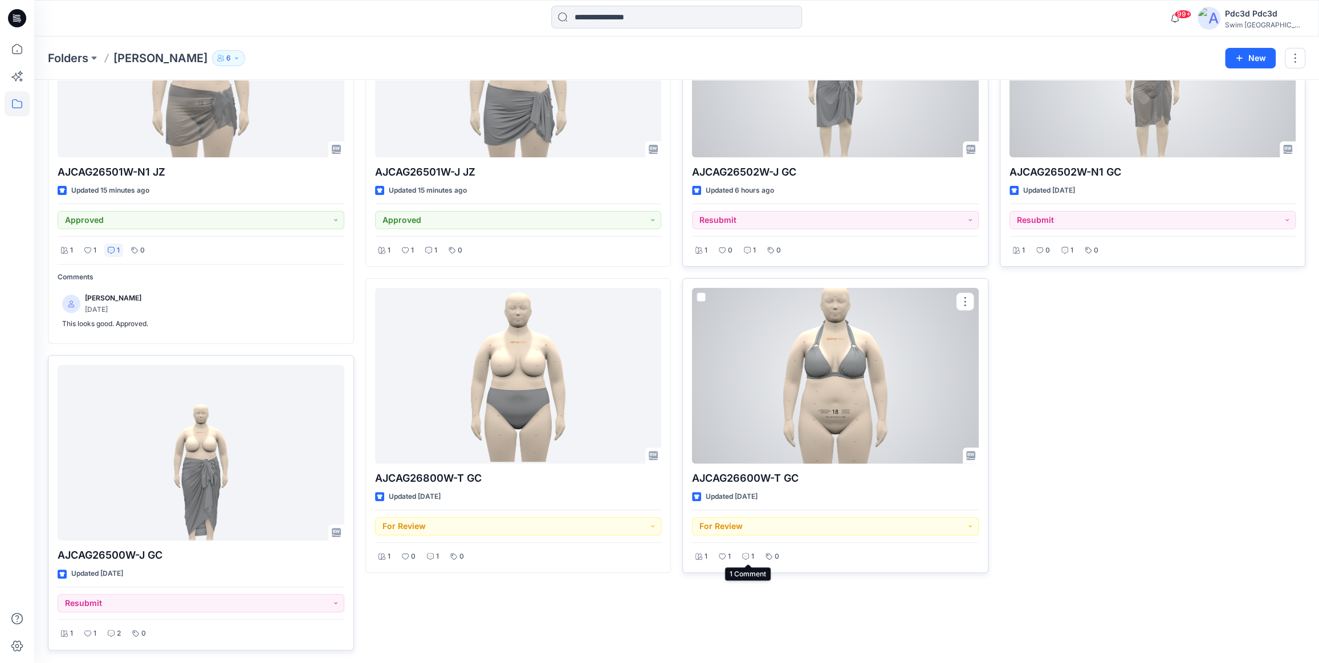
click at [749, 554] on div "1" at bounding box center [748, 557] width 19 height 14
click at [868, 530] on button "For Review" at bounding box center [835, 526] width 287 height 18
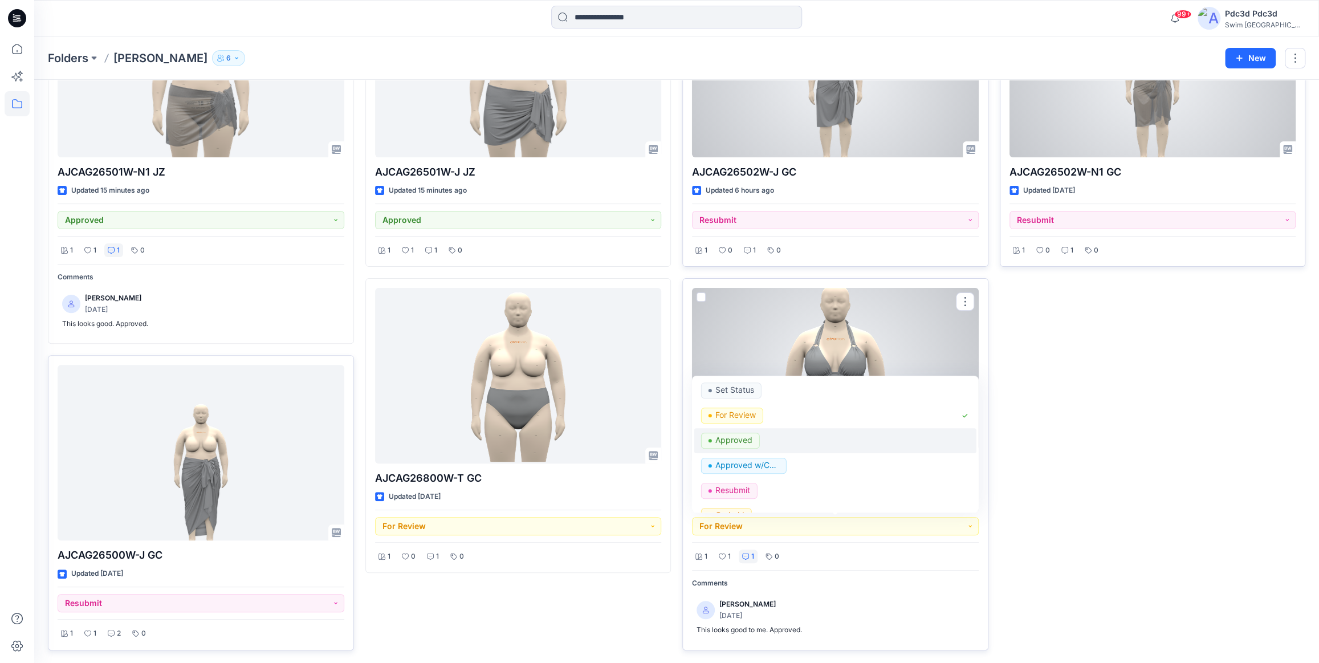
click at [775, 443] on div "Approved" at bounding box center [835, 441] width 269 height 16
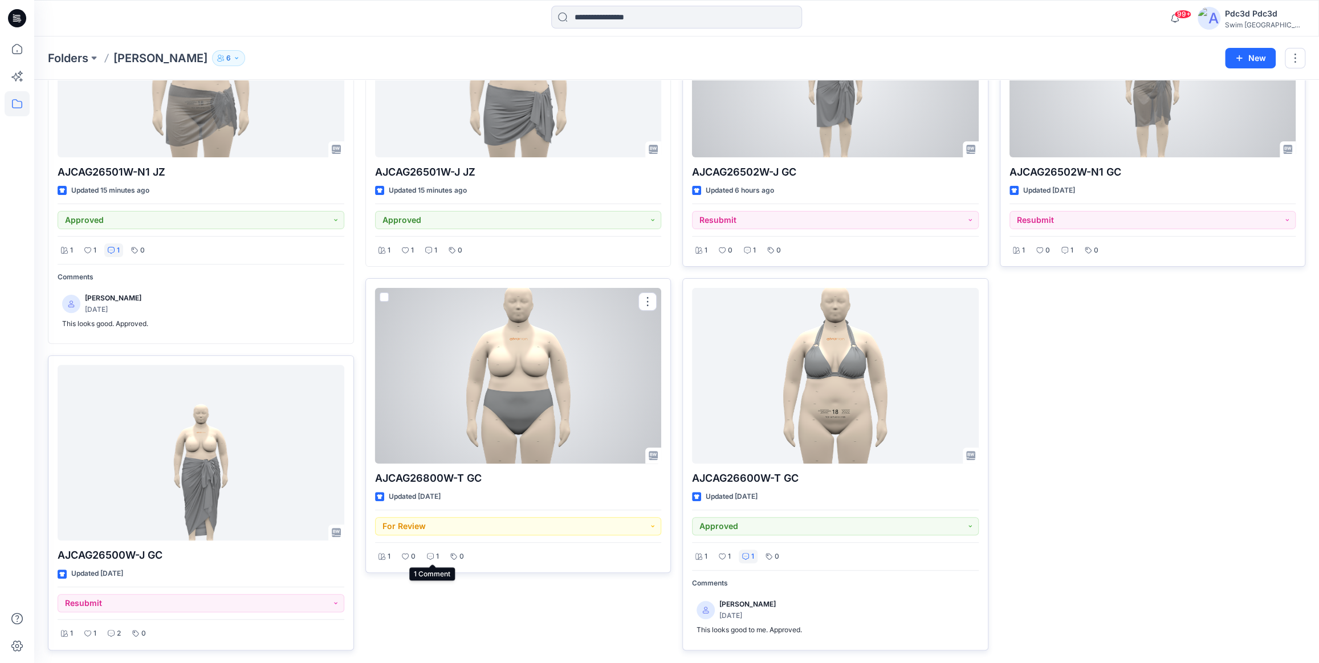
click at [436, 552] on p "1" at bounding box center [437, 557] width 3 height 12
click at [499, 521] on button "For Review" at bounding box center [518, 526] width 287 height 18
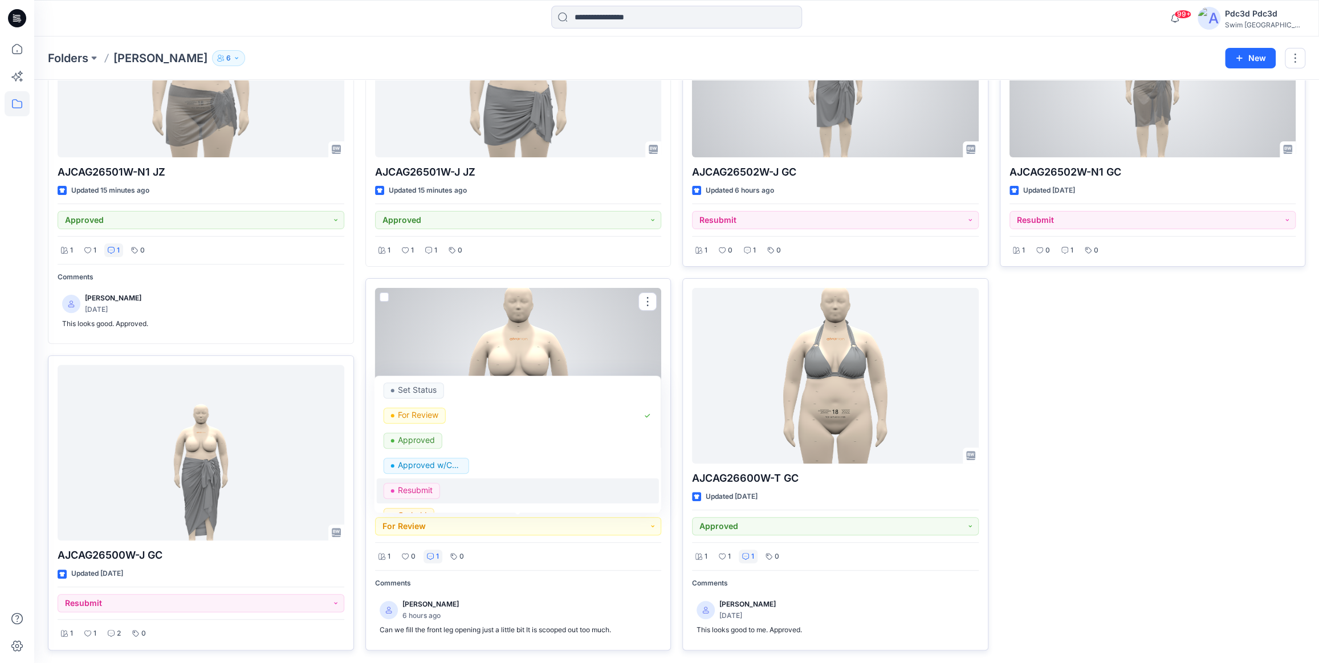
click at [489, 491] on div "Resubmit" at bounding box center [518, 491] width 269 height 16
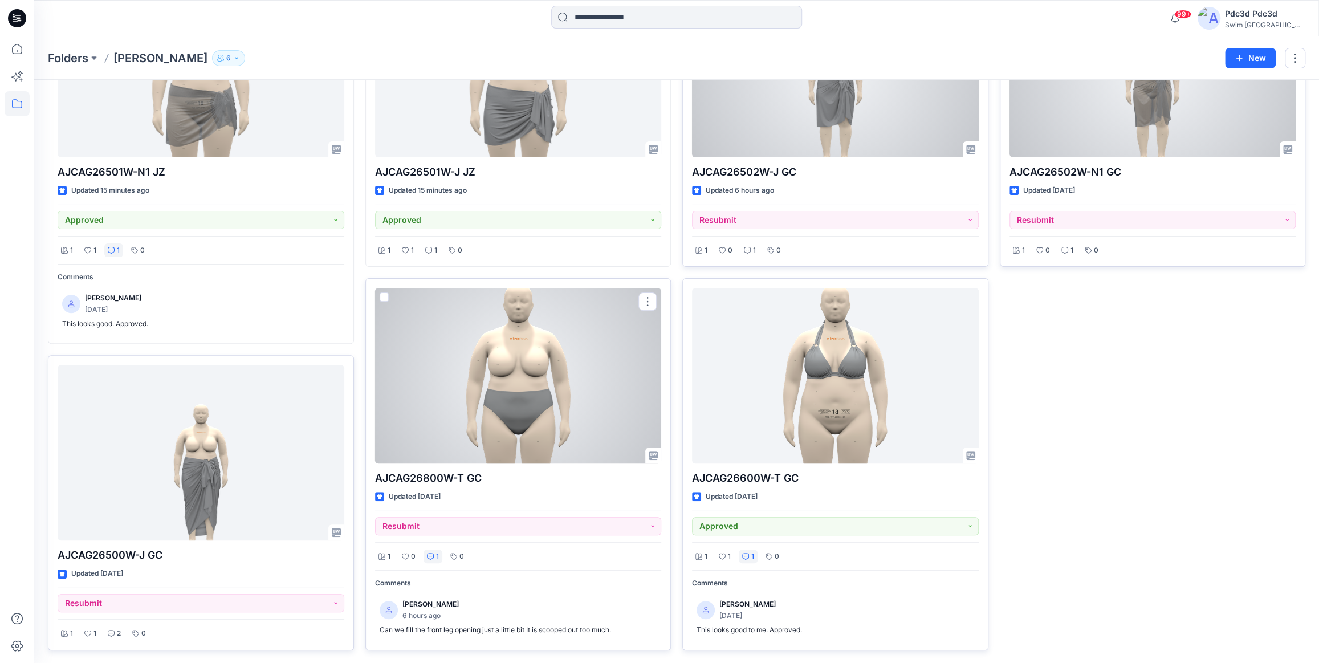
click at [551, 409] on div at bounding box center [518, 376] width 287 height 176
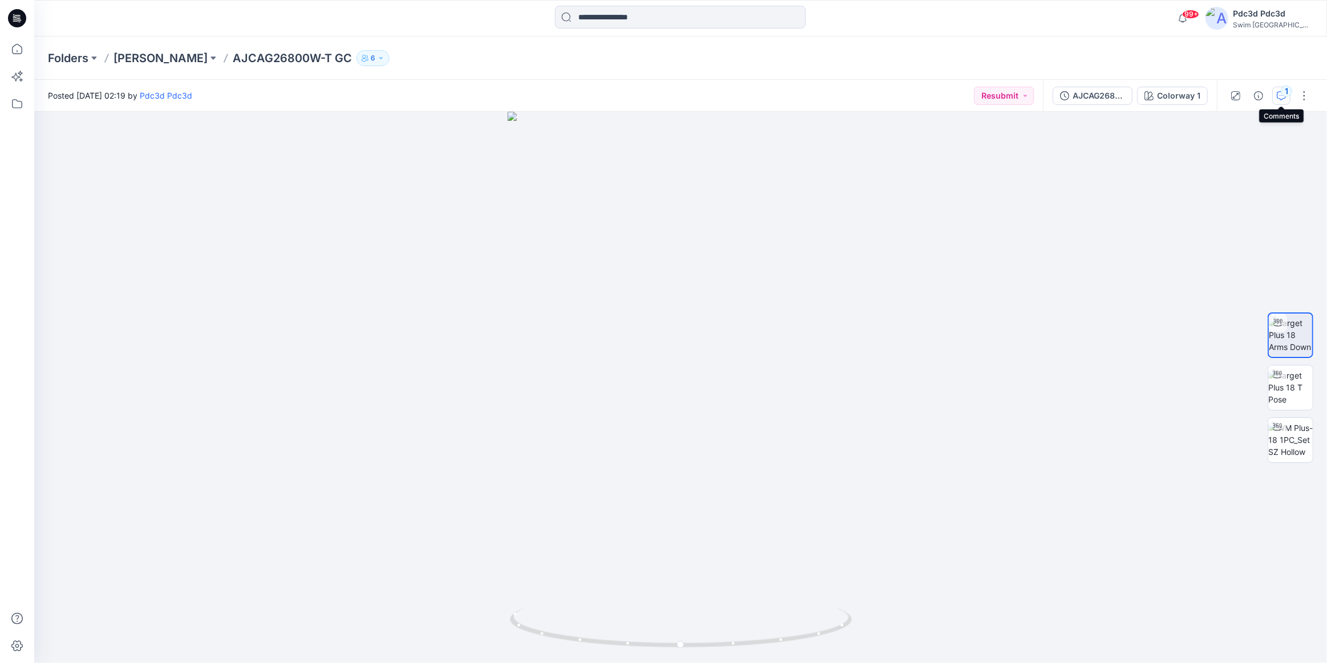
click at [1281, 98] on icon "button" at bounding box center [1281, 95] width 9 height 9
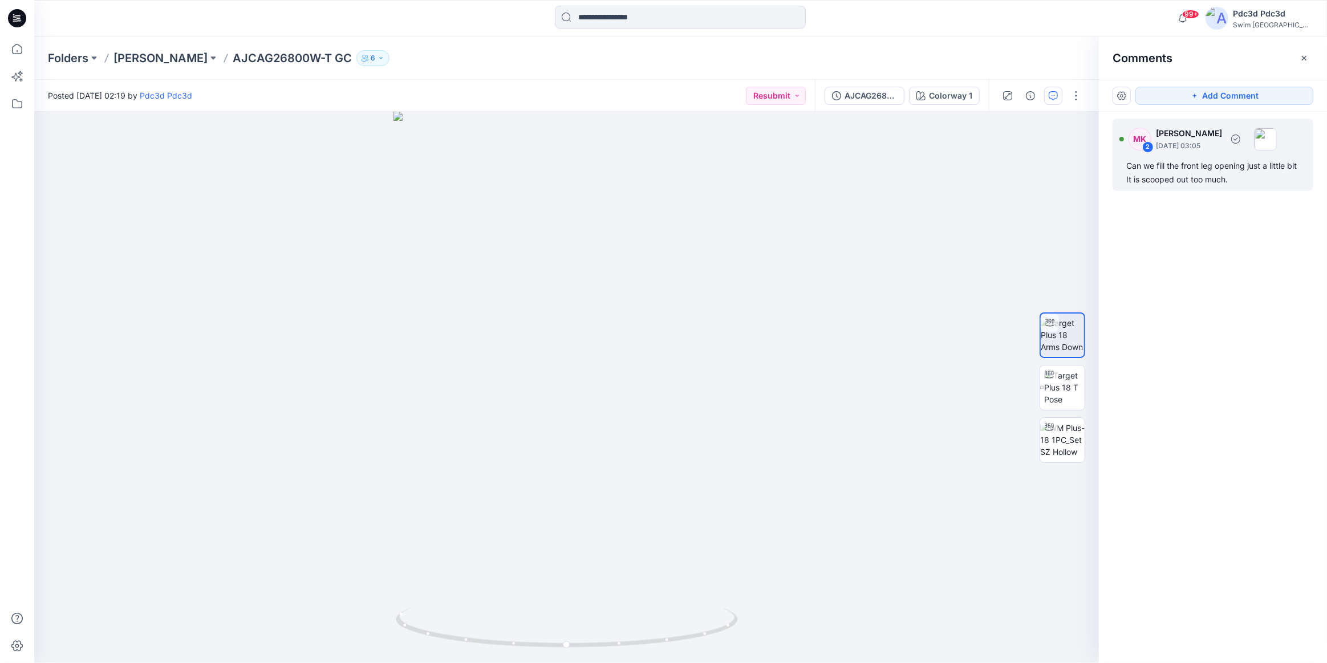
click at [1166, 173] on div "Can we fill the front leg opening just a little bit It is scooped out too much." at bounding box center [1212, 172] width 173 height 27
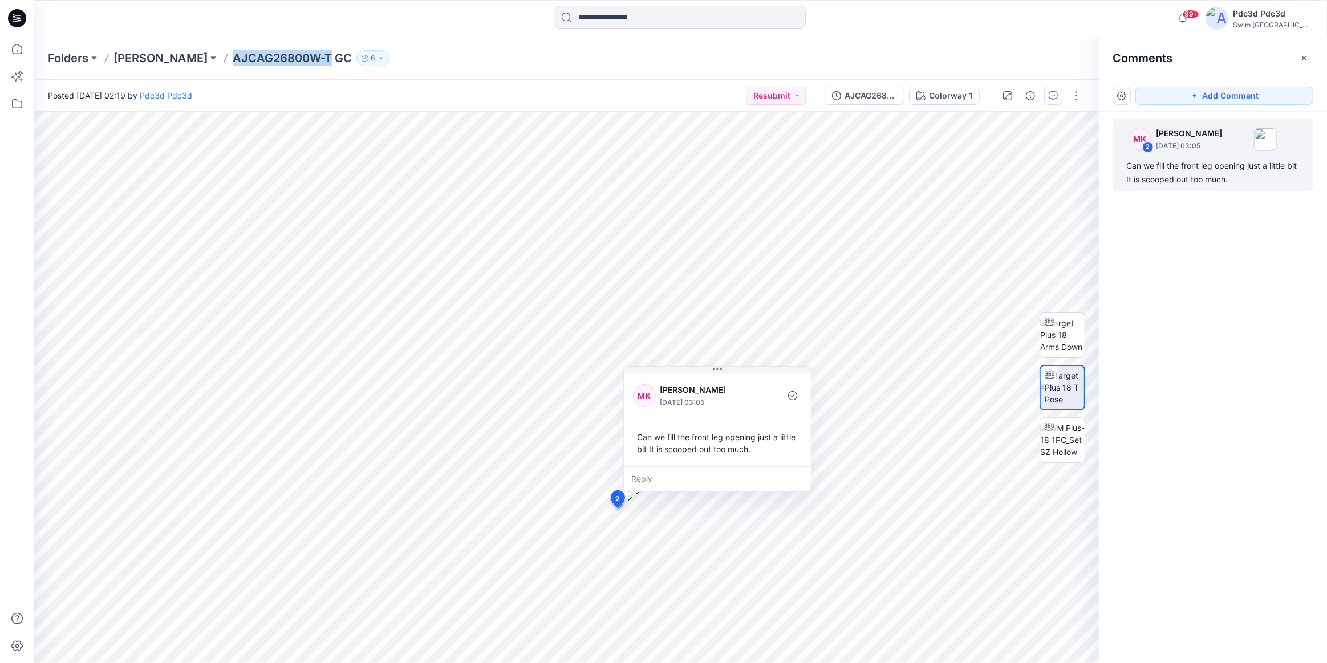
drag, startPoint x: 225, startPoint y: 60, endPoint x: 320, endPoint y: 55, distance: 95.4
click at [320, 55] on p "AJCAG26800W-T GC" at bounding box center [292, 58] width 119 height 16
copy p "AJCAG26800W-T"
click at [158, 60] on p "Ashley Graham" at bounding box center [160, 58] width 94 height 16
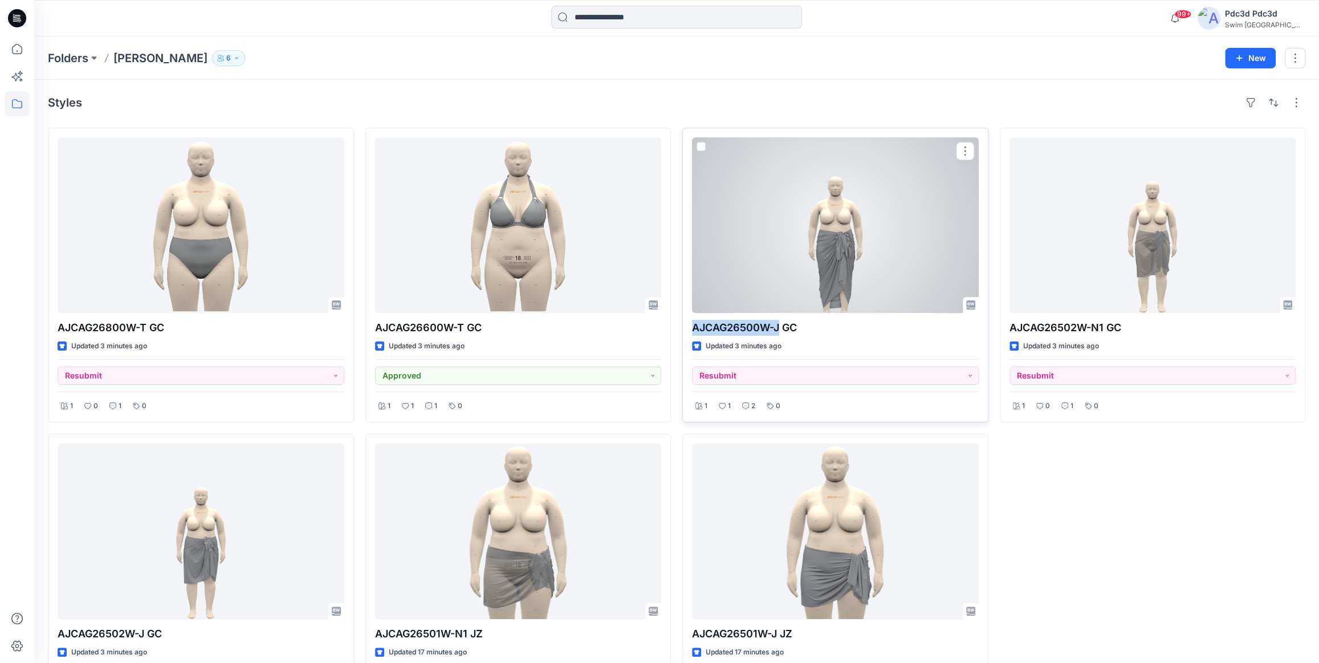
drag, startPoint x: 694, startPoint y: 328, endPoint x: 781, endPoint y: 331, distance: 86.7
click at [781, 331] on p "AJCAG26500W-J GC" at bounding box center [835, 328] width 287 height 16
copy p "AJCAG26500W-J"
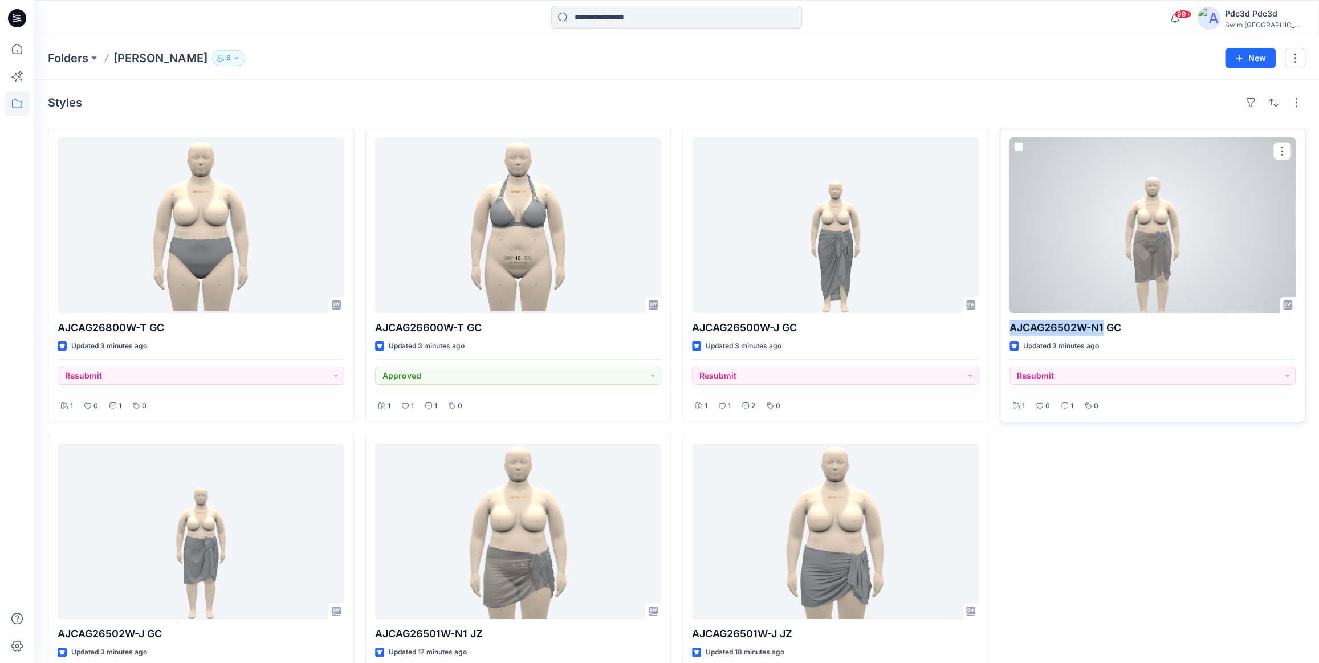
drag, startPoint x: 1010, startPoint y: 330, endPoint x: 1103, endPoint y: 326, distance: 93.0
click at [1103, 326] on p "AJCAG26502W-N1 GC" at bounding box center [1153, 328] width 287 height 16
copy p "AJCAG26502W-N1"
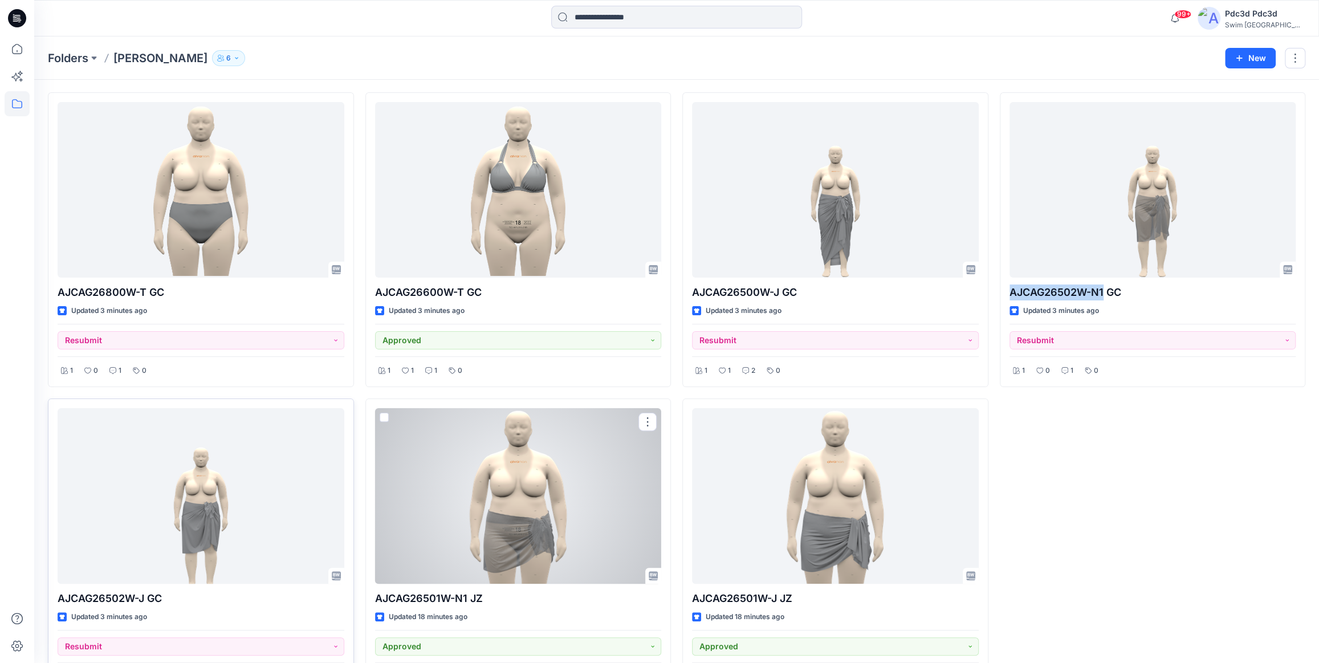
scroll to position [79, 0]
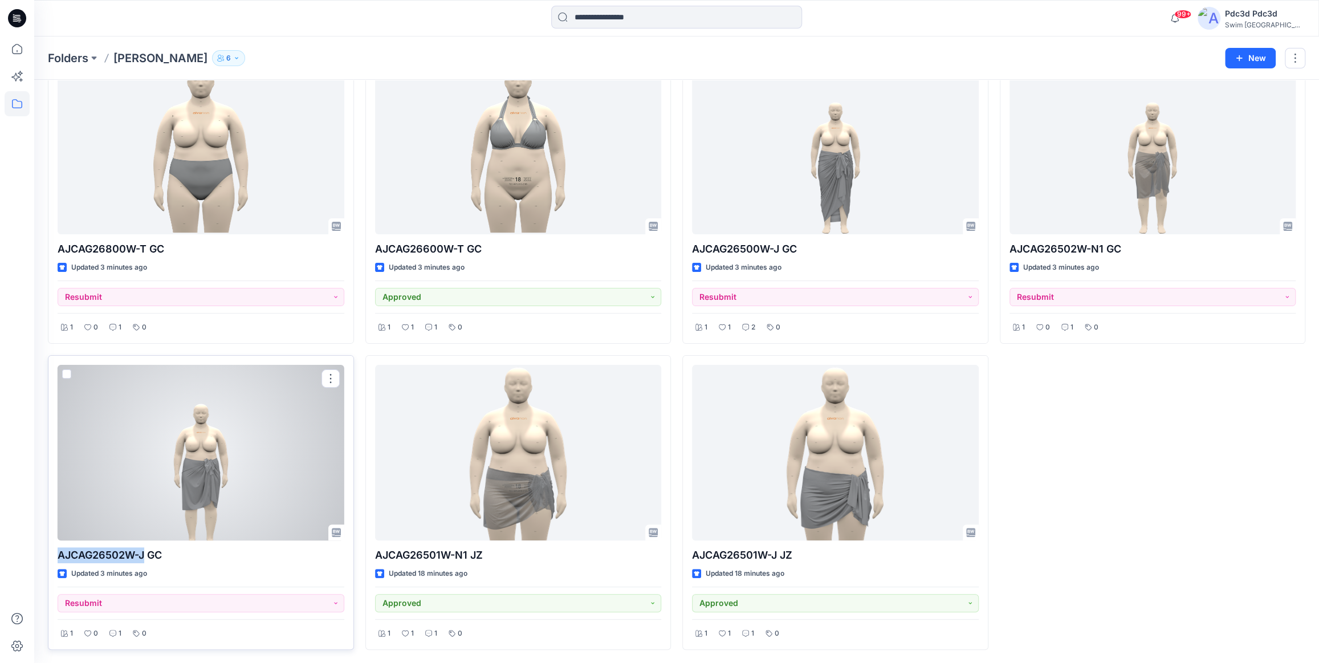
drag, startPoint x: 58, startPoint y: 556, endPoint x: 143, endPoint y: 558, distance: 85.6
click at [143, 558] on p "AJCAG26502W-J GC" at bounding box center [201, 555] width 287 height 16
copy p "AJCAG26502W-J"
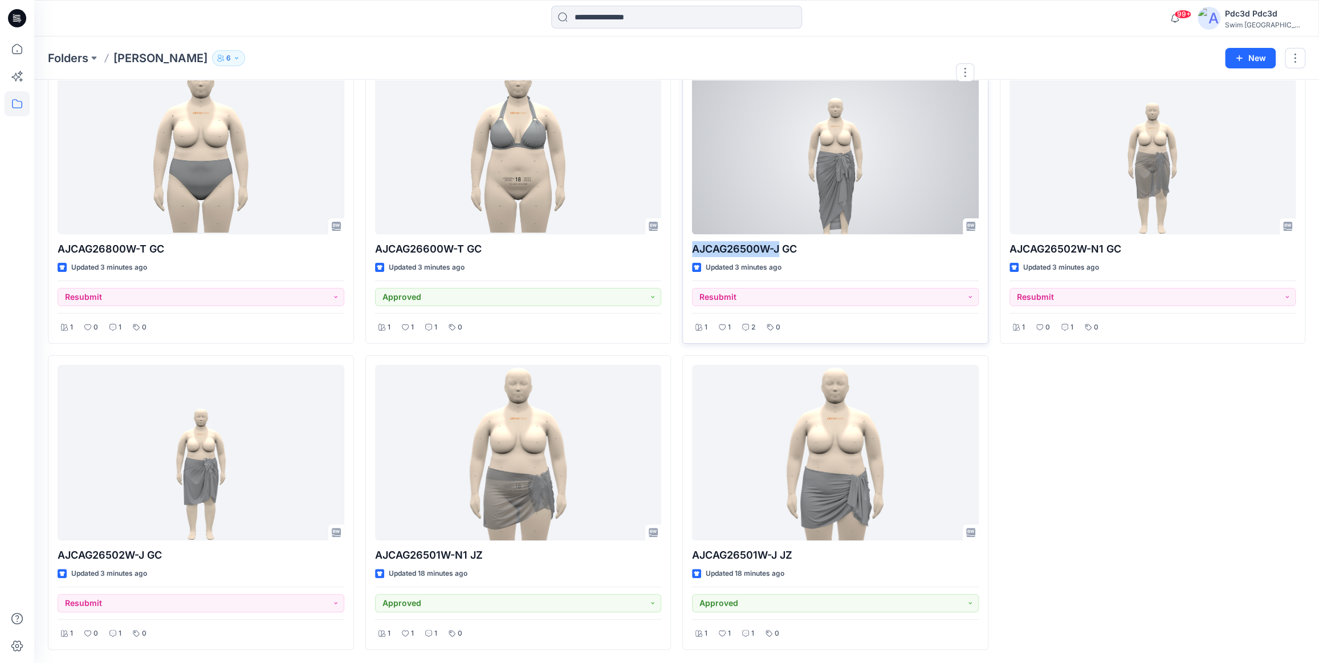
drag, startPoint x: 693, startPoint y: 249, endPoint x: 780, endPoint y: 249, distance: 87.2
click at [780, 249] on p "AJCAG26500W-J GC" at bounding box center [835, 249] width 287 height 16
copy p "AJCAG26500W-J"
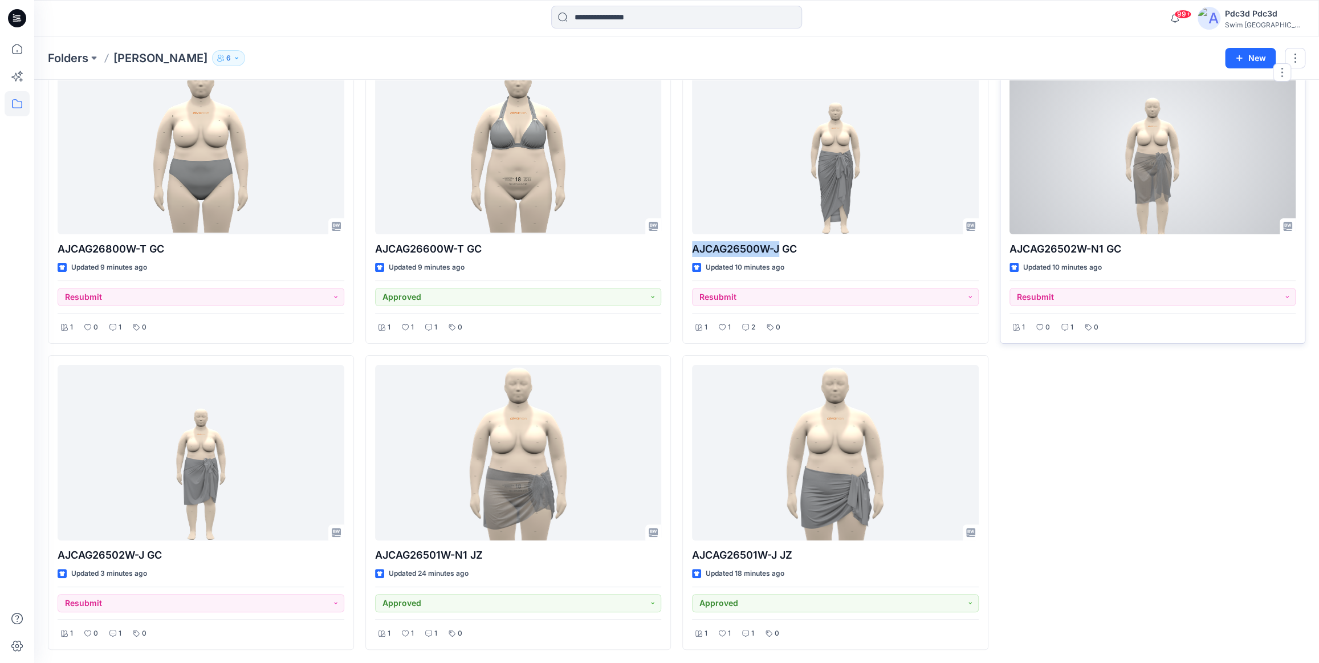
click at [1164, 148] on div at bounding box center [1153, 147] width 287 height 176
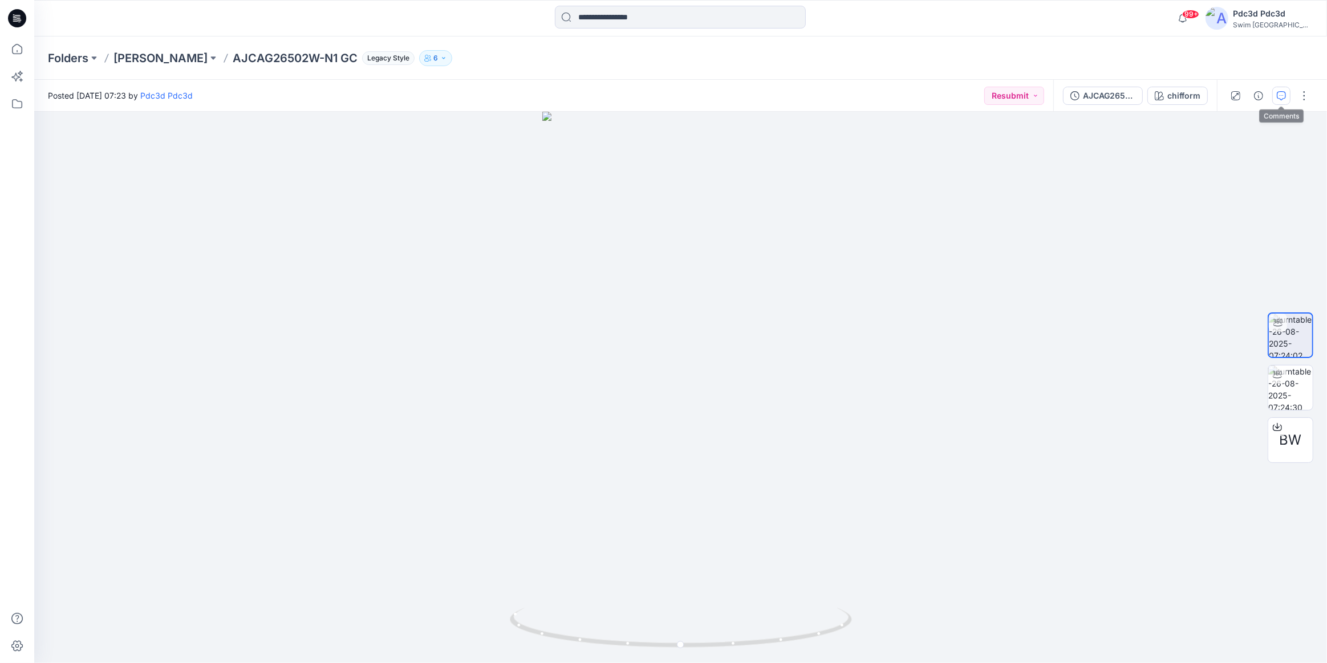
click at [1281, 91] on icon "button" at bounding box center [1281, 95] width 9 height 9
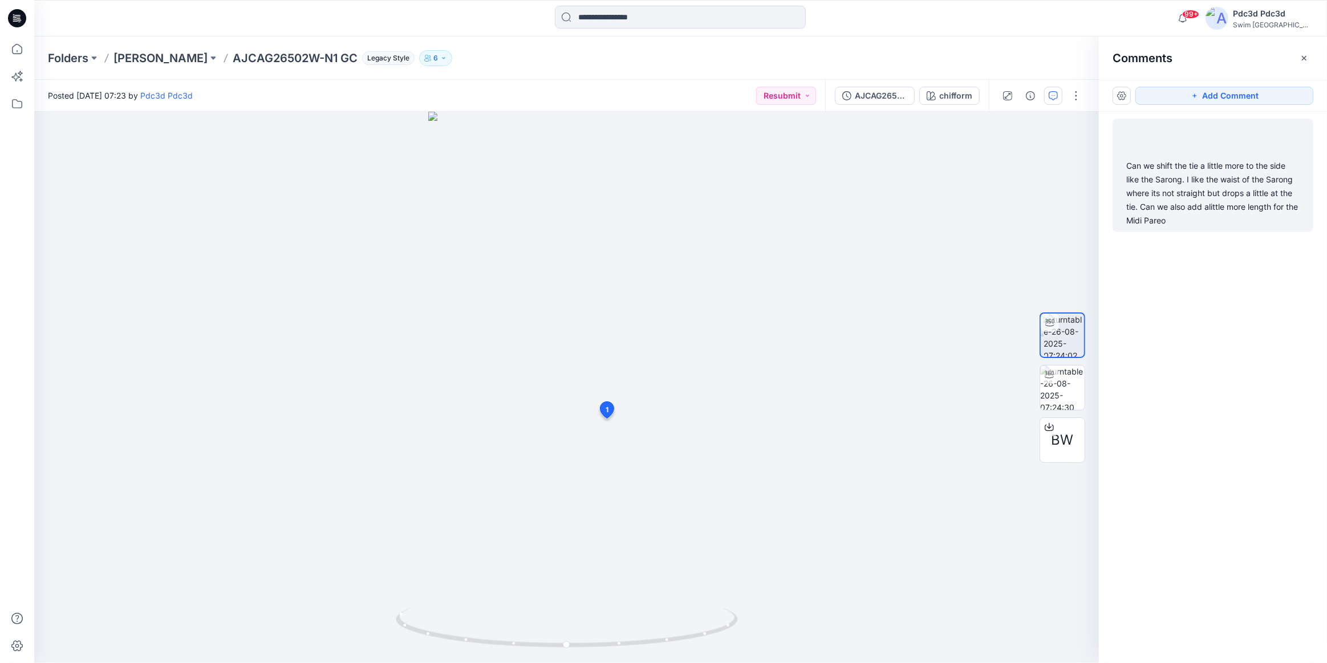
click at [1214, 182] on div "Can we shift the tie a little more to the side like the Sarong. I like the wais…" at bounding box center [1212, 193] width 173 height 68
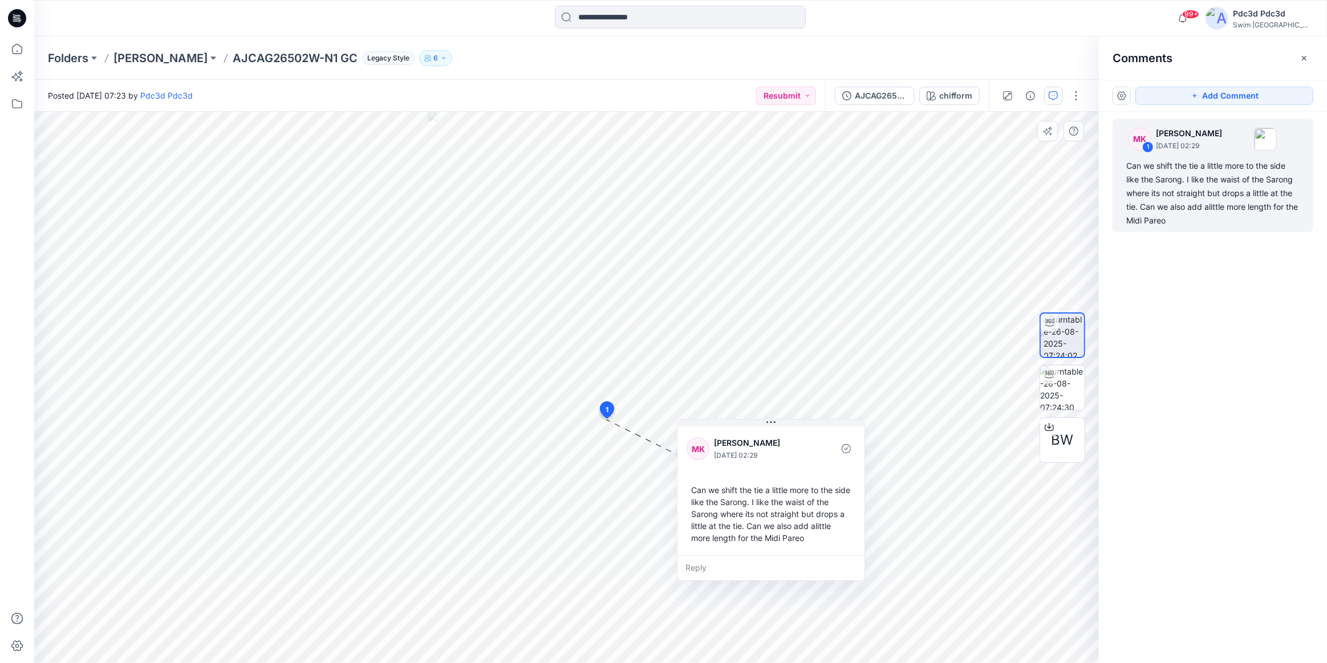
drag, startPoint x: 673, startPoint y: 501, endPoint x: 693, endPoint y: 490, distance: 22.7
click at [693, 490] on div "Can we shift the tie a little more to the side like the Sarong. I like the wais…" at bounding box center [770, 514] width 169 height 69
drag, startPoint x: 693, startPoint y: 490, endPoint x: 793, endPoint y: 540, distance: 111.9
click at [793, 540] on div "Can we shift the tie a little more to the side like the Sarong. I like the wais…" at bounding box center [770, 514] width 169 height 69
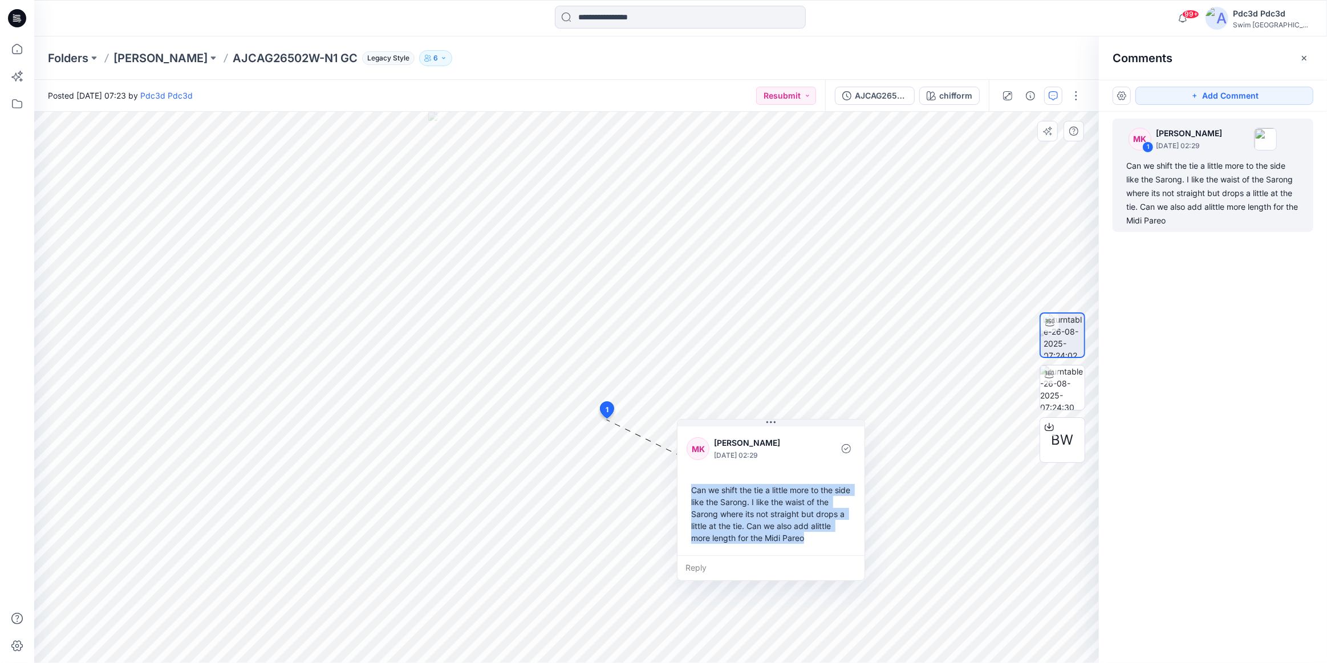
copy div "Can we shift the tie a little more to the side like the Sarong. I like the wais…"
click at [18, 49] on icon at bounding box center [17, 48] width 25 height 25
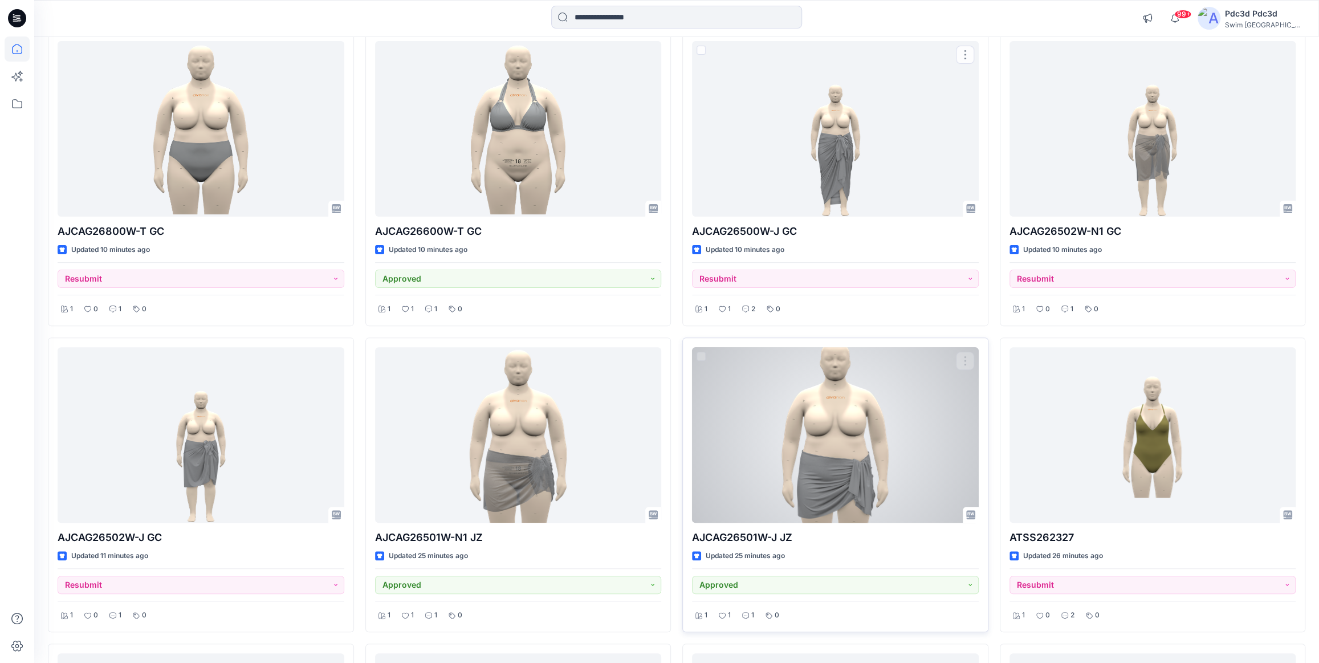
scroll to position [207, 0]
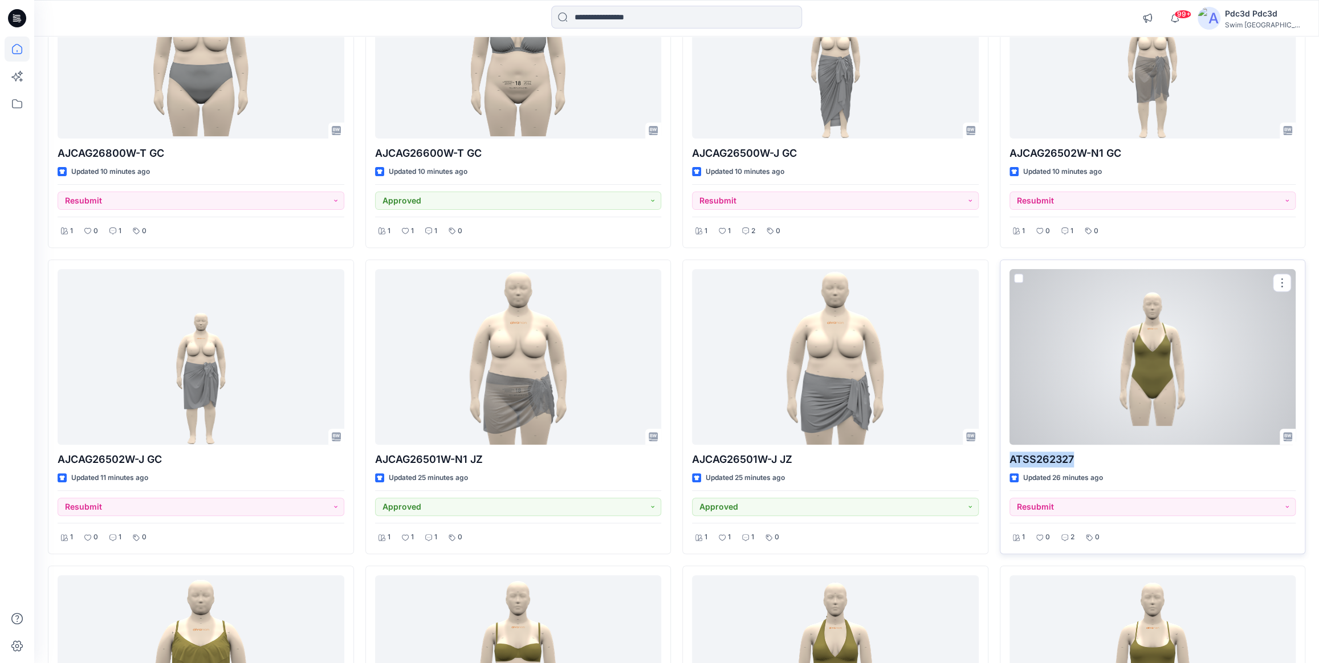
drag, startPoint x: 1074, startPoint y: 457, endPoint x: 1010, endPoint y: 461, distance: 64.0
click at [1010, 461] on p "ATSS262327" at bounding box center [1153, 460] width 287 height 16
copy p "ATSS262327"
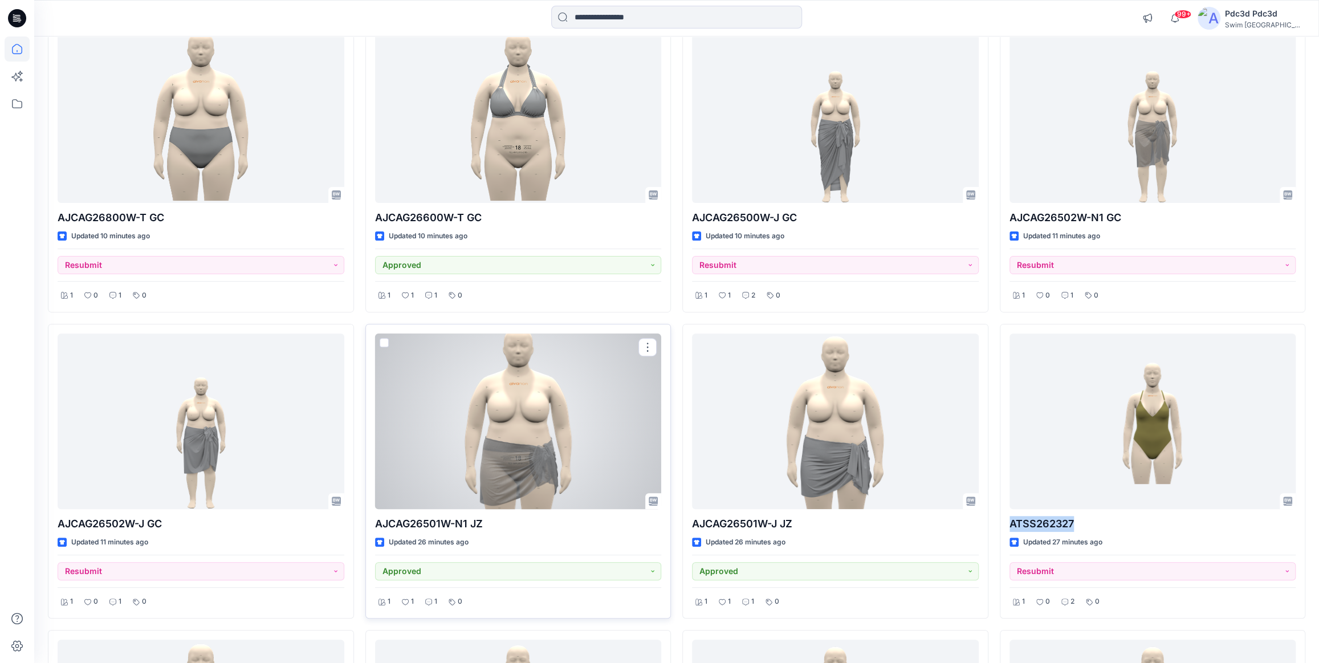
scroll to position [51, 0]
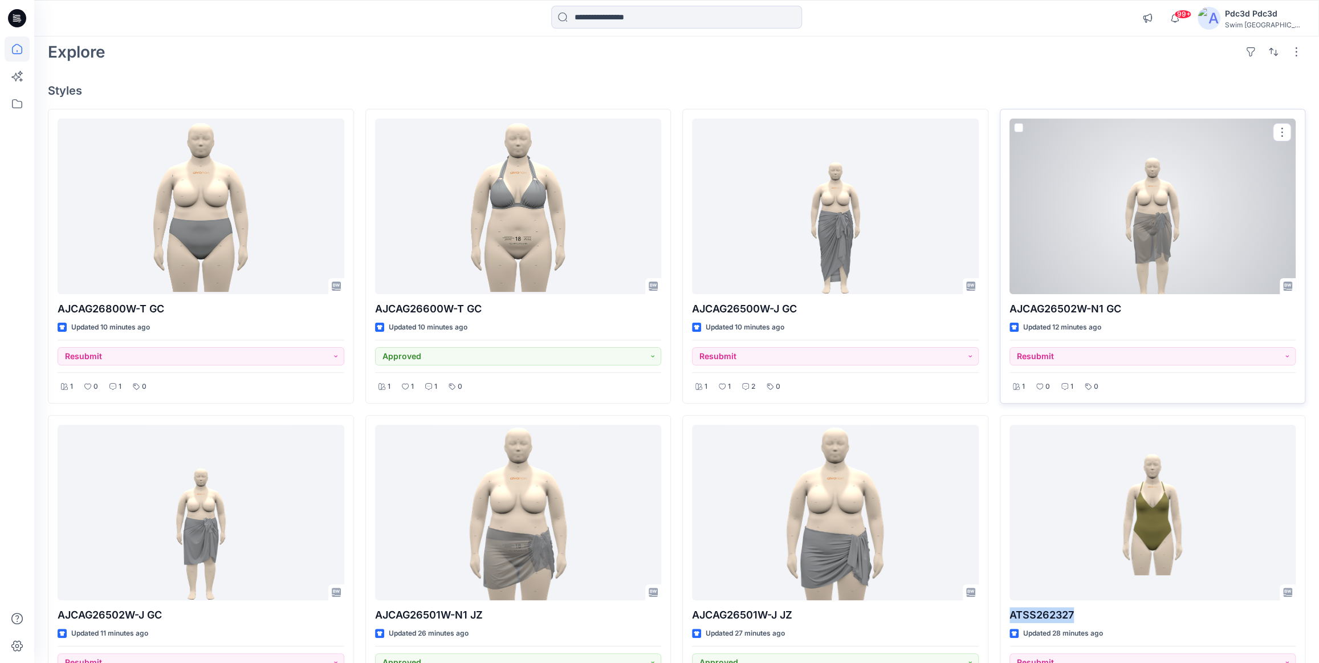
click at [1175, 180] on div at bounding box center [1153, 207] width 287 height 176
